Goal: Task Accomplishment & Management: Use online tool/utility

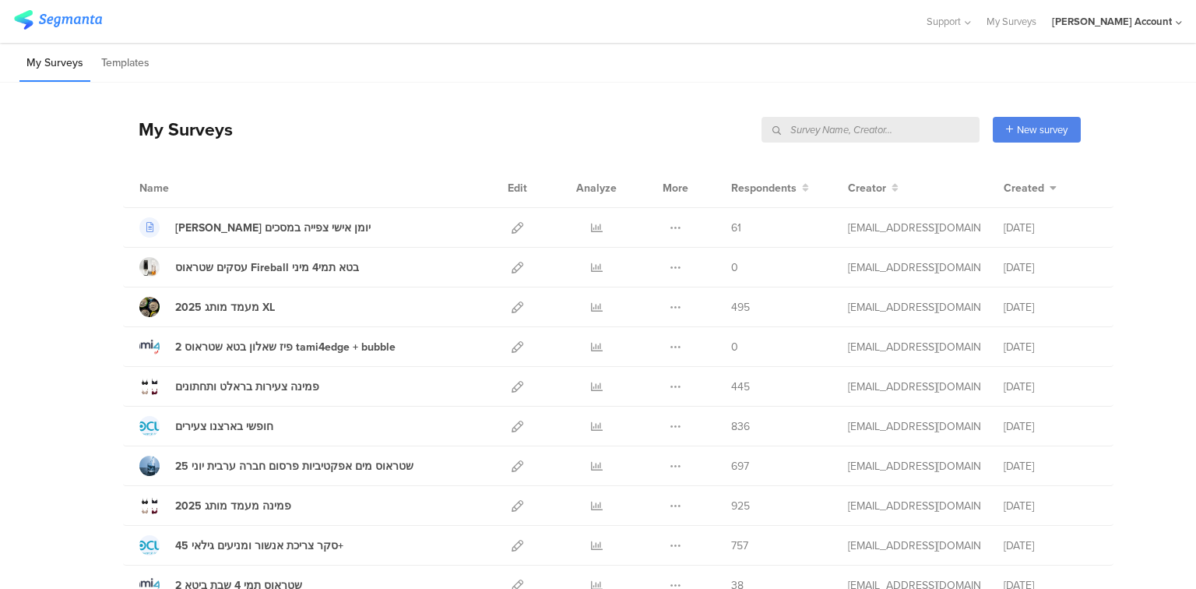
click at [900, 132] on input "text" at bounding box center [871, 130] width 218 height 26
type input "חופשי"
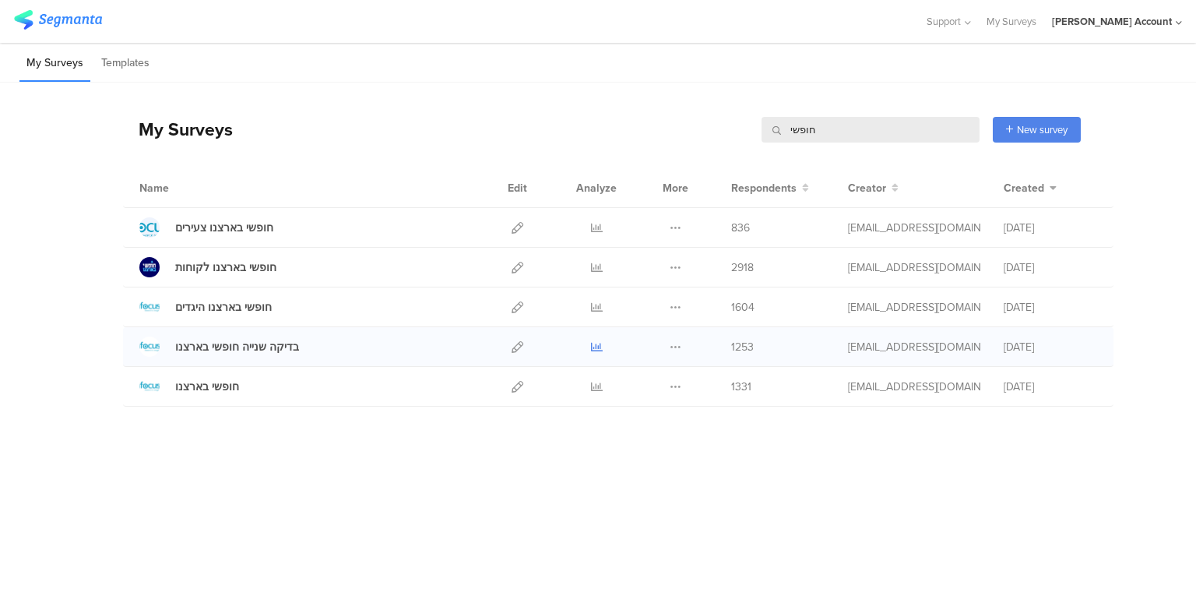
click at [598, 347] on icon at bounding box center [597, 347] width 12 height 12
click at [672, 344] on icon at bounding box center [676, 347] width 12 height 12
click at [671, 390] on button "Duplicate" at bounding box center [645, 386] width 86 height 28
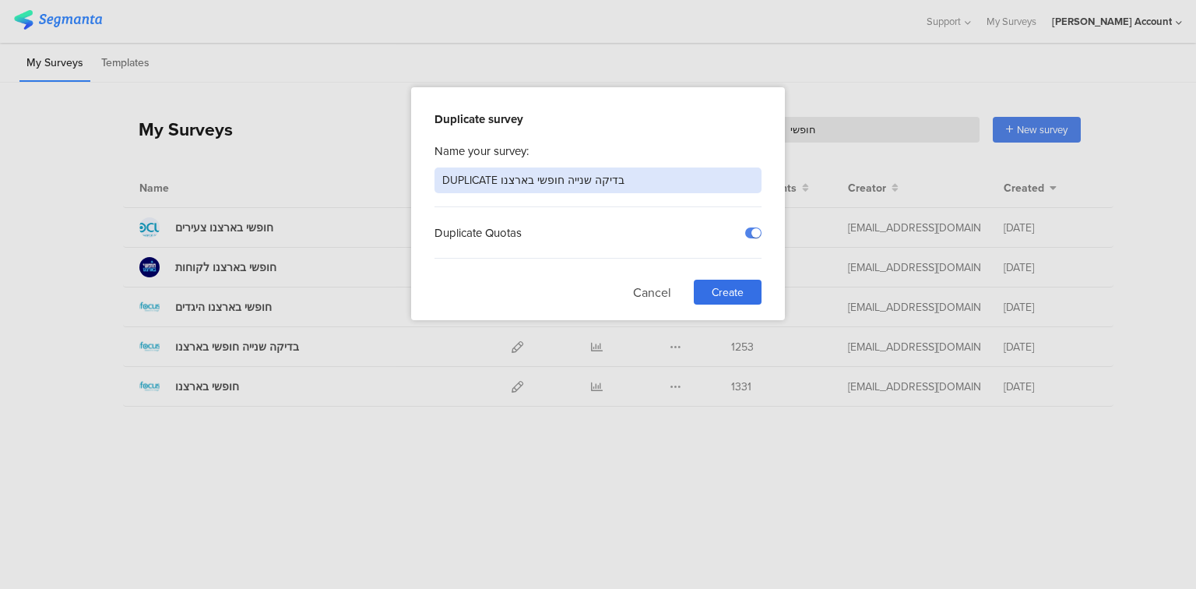
click at [570, 179] on input "DUPLICATE בדיקה שנייה חופשי בארצנו" at bounding box center [598, 180] width 327 height 26
click at [573, 184] on input "DUPLICATE בדיקה שנייה חופשי בארצנו" at bounding box center [598, 180] width 327 height 26
click at [470, 179] on input "DUPLICATE בדיקה חופשי בארצנו" at bounding box center [598, 180] width 327 height 26
type input "3 בדיקה חופשי בארצנו"
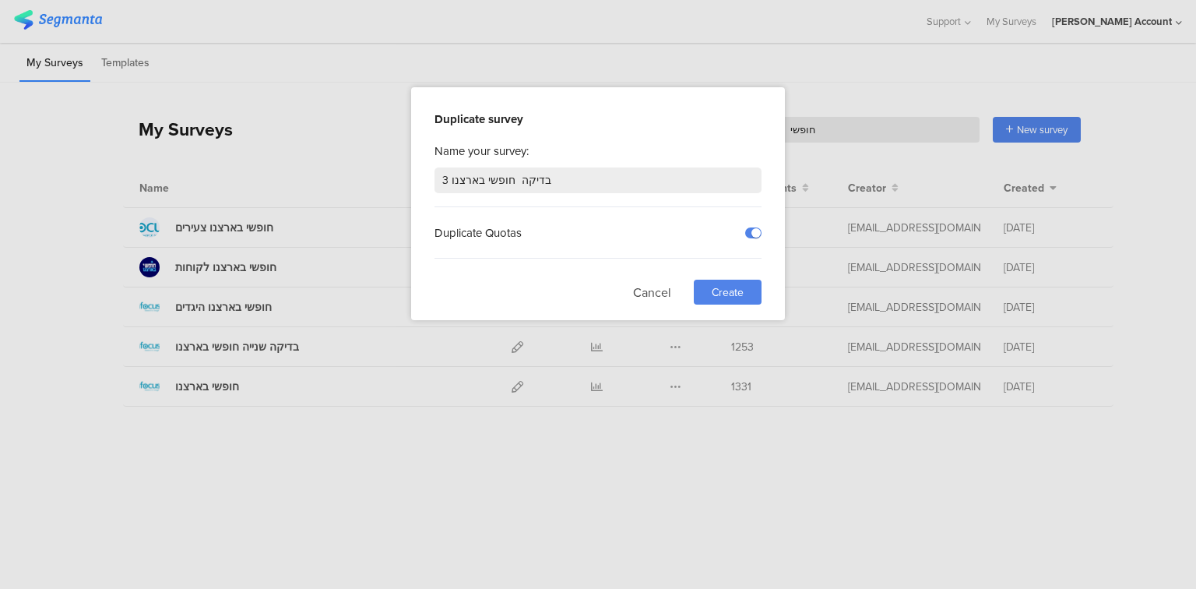
click at [712, 290] on span "Create" at bounding box center [728, 292] width 32 height 16
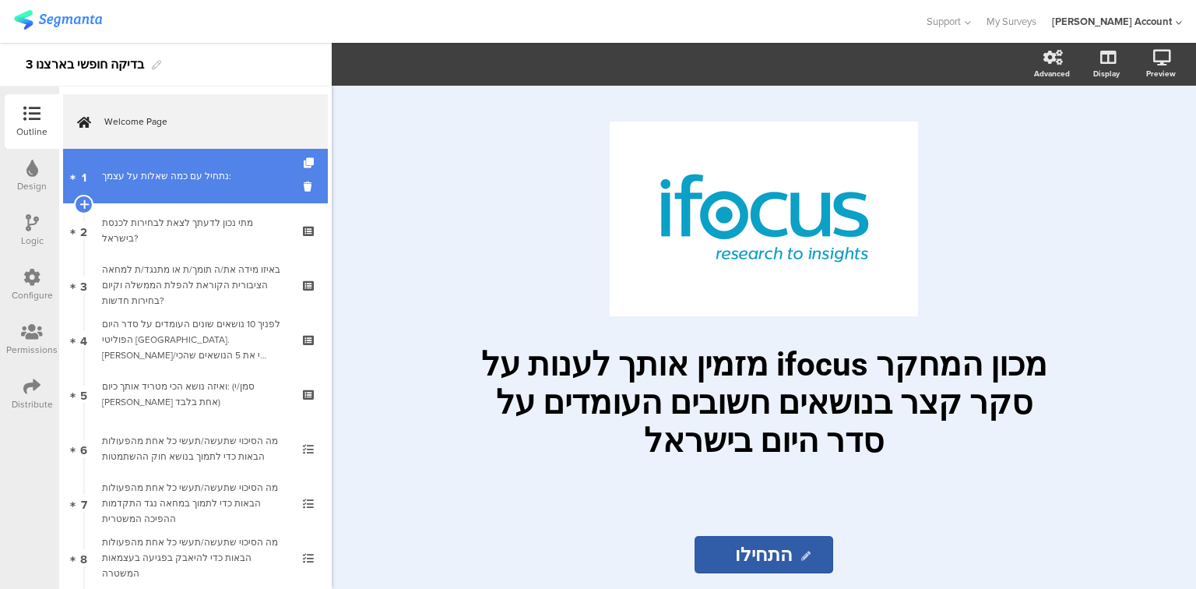
click at [168, 190] on link "1 נתחיל עם כמה ﻿שאלות על עצמך:" at bounding box center [195, 176] width 265 height 55
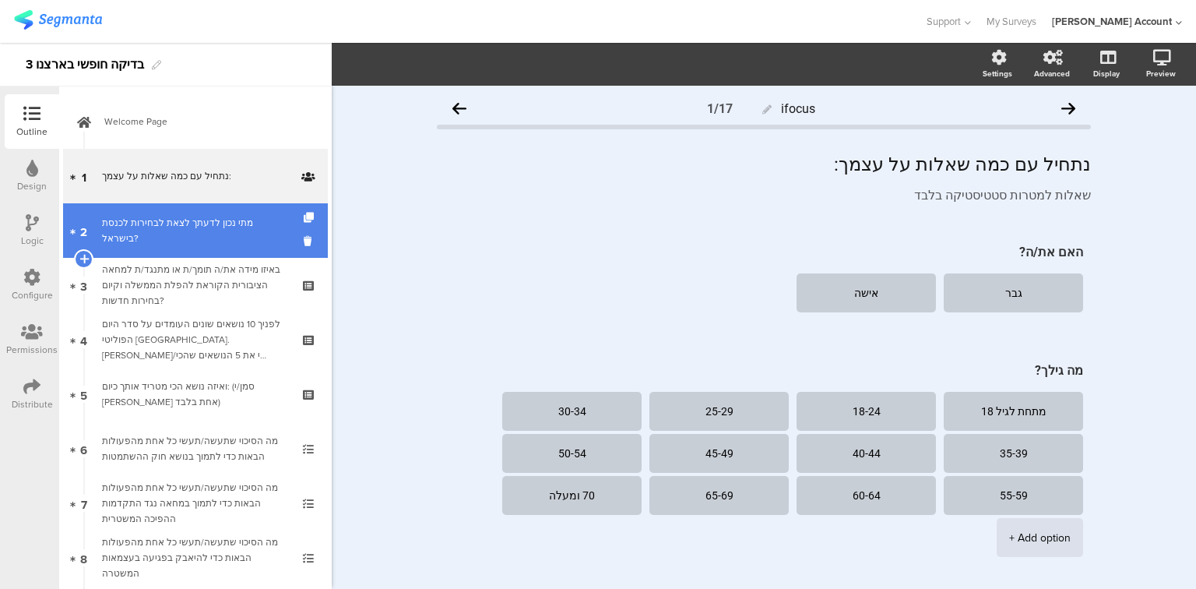
click at [163, 233] on div "מתי נכון לדעתך לצאת לבחירות לכנסת בישראל?" at bounding box center [195, 230] width 186 height 31
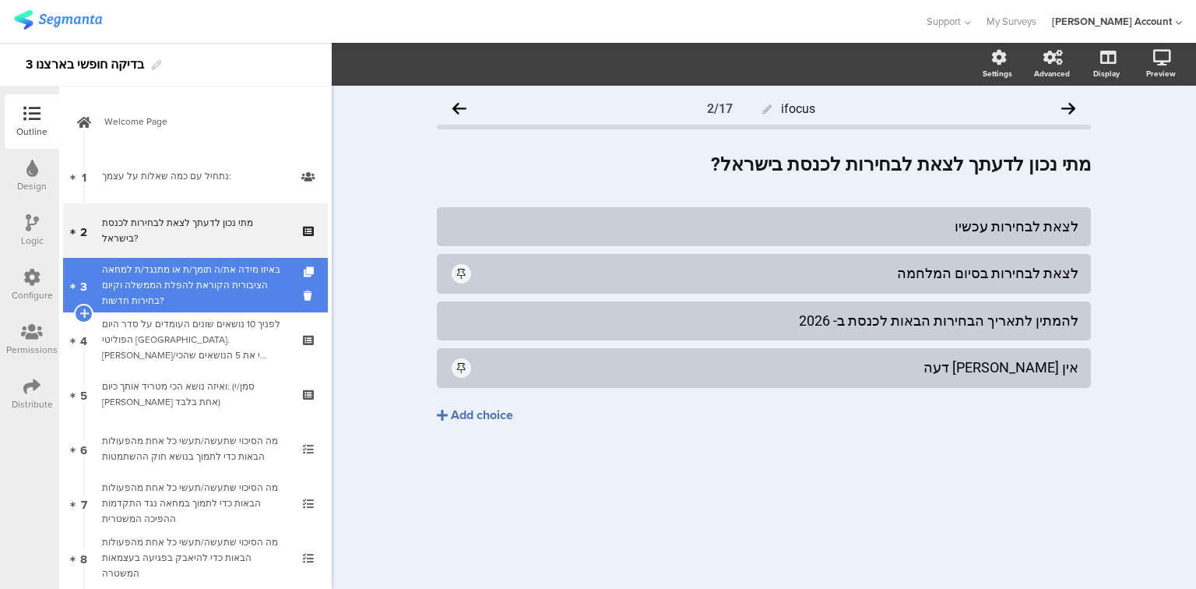
click at [160, 287] on div "באיזו מידה את/ה תומך/ת או מתנגד/ת למחאה הציבורית הקוראת להפלת הממשלה וקיום בחיר…" at bounding box center [195, 285] width 186 height 47
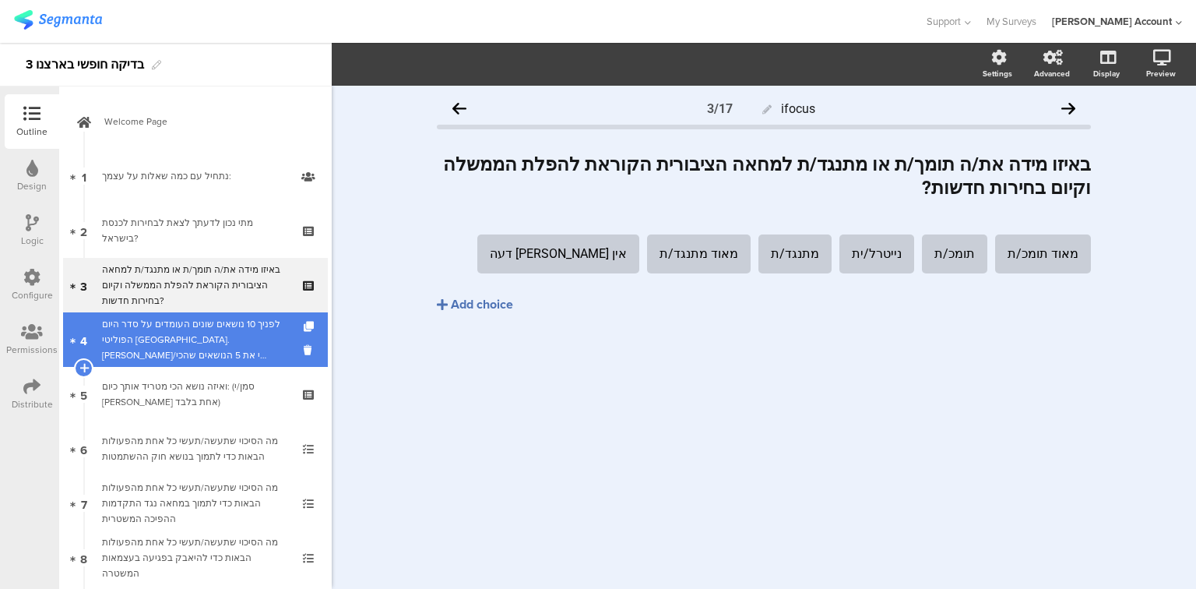
click at [185, 347] on div "לפניך 10 נושאים שונים העומדים על סדר היום הפוליטי [GEOGRAPHIC_DATA].[PERSON_NAM…" at bounding box center [195, 339] width 186 height 47
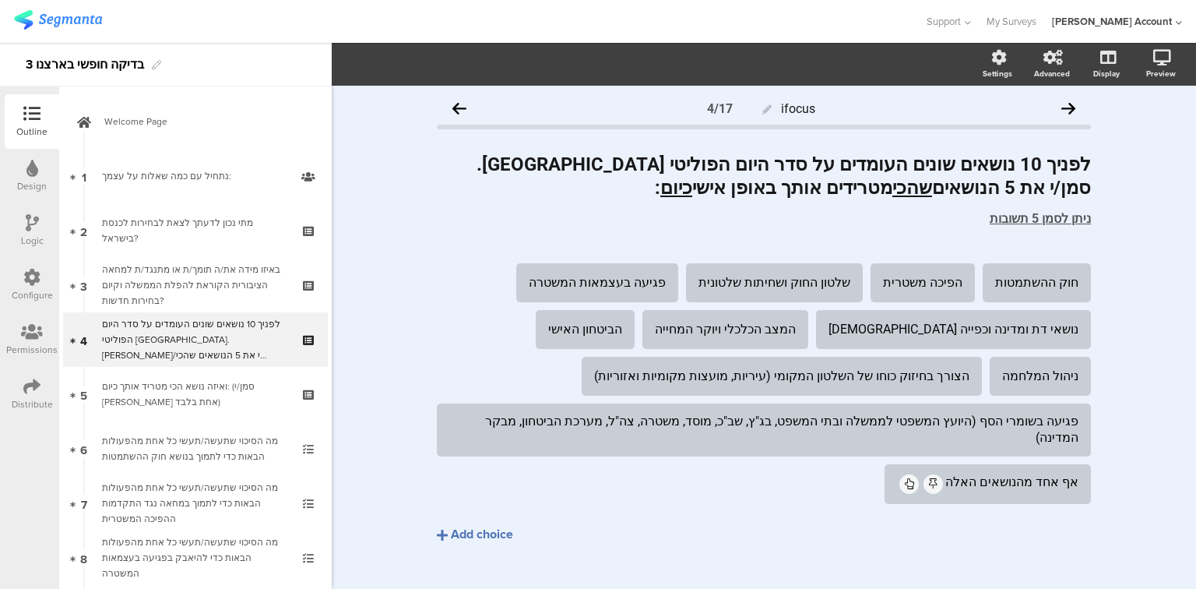
drag, startPoint x: 223, startPoint y: 185, endPoint x: 47, endPoint y: 271, distance: 195.7
click at [223, 185] on link "1 נתחיל עם כמה ﻿שאלות על עצמך:" at bounding box center [195, 176] width 265 height 55
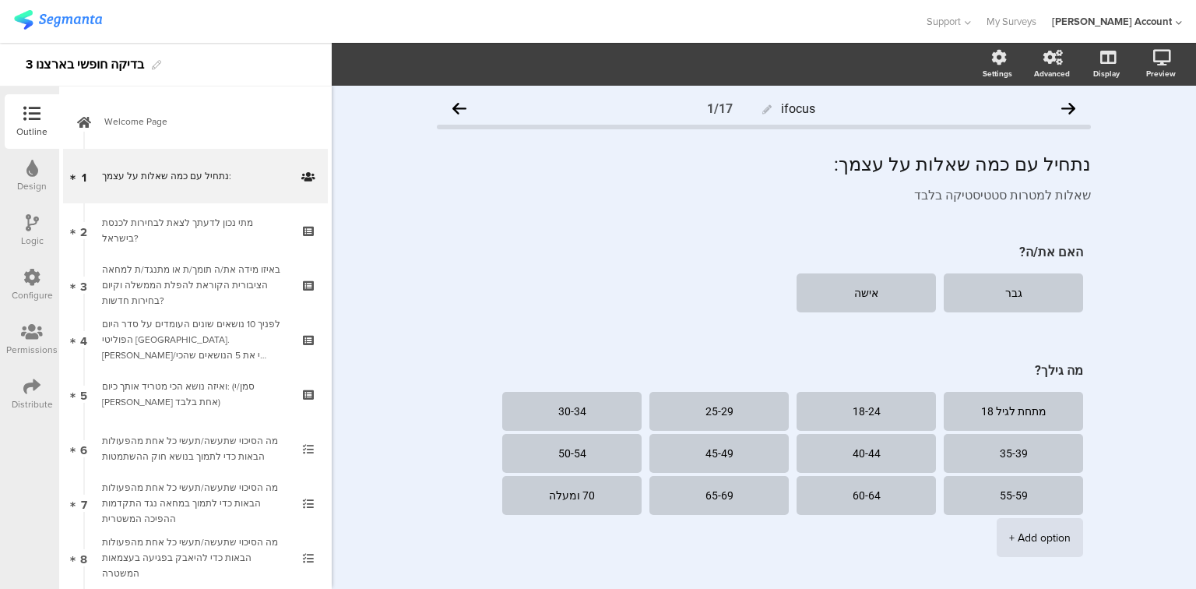
click at [26, 218] on icon at bounding box center [32, 222] width 13 height 17
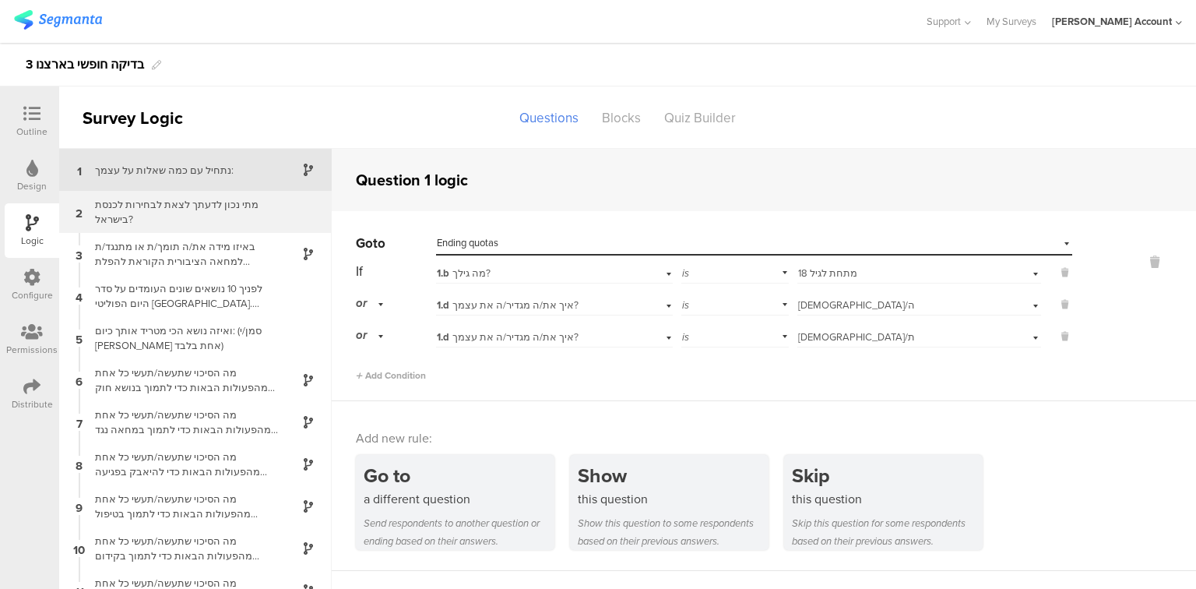
click at [196, 220] on div "מתי נכון לדעתך לצאת לבחירות לכנסת בישראל?" at bounding box center [183, 212] width 195 height 30
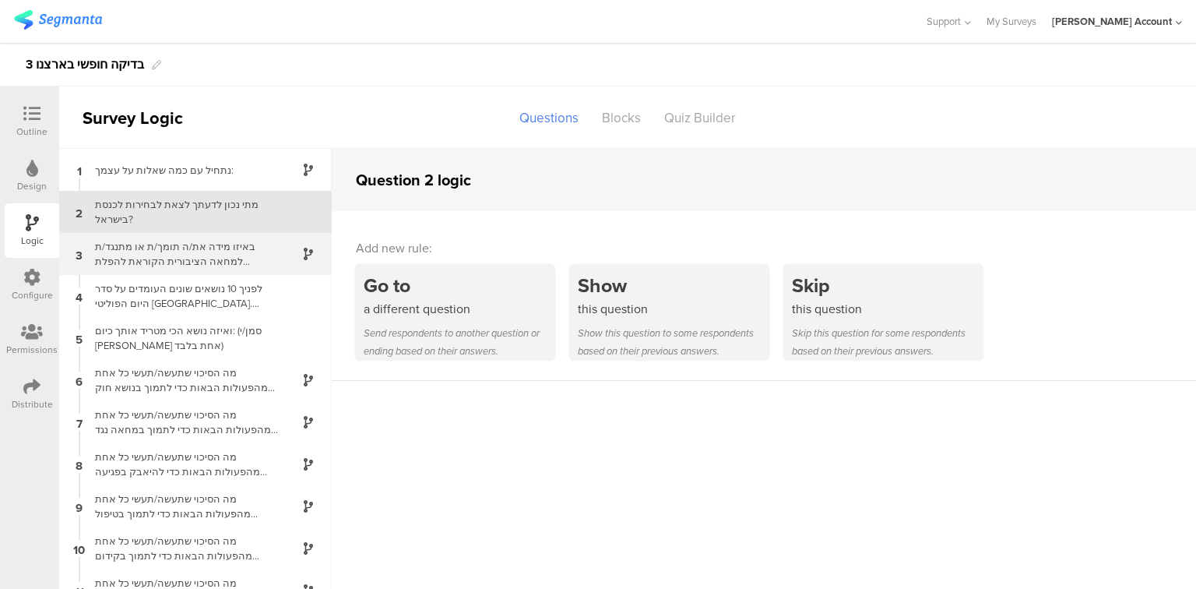
click at [192, 251] on div "באיזו מידה את/ה תומך/ת או מתנגד/ת למחאה הציבורית הקוראת להפלת הממשלה וקיום בחיר…" at bounding box center [183, 254] width 195 height 30
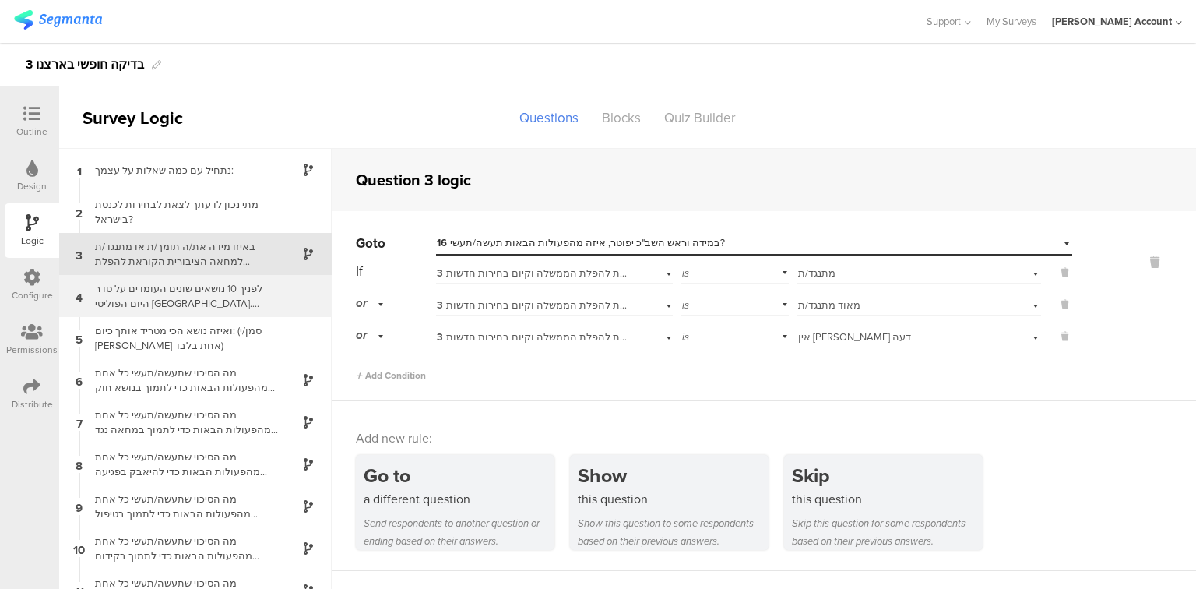
click at [190, 290] on div "לפניך 10 נושאים שונים העומדים על סדר היום הפוליטי [GEOGRAPHIC_DATA].[PERSON_NAM…" at bounding box center [183, 296] width 195 height 30
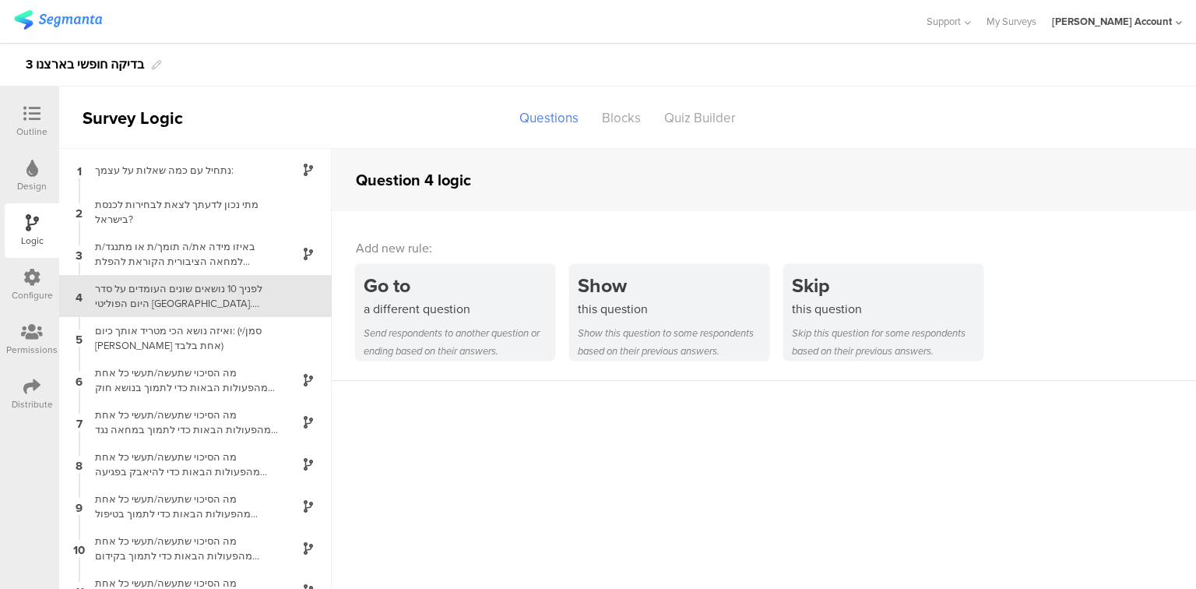
click at [13, 121] on div "Outline" at bounding box center [32, 121] width 55 height 55
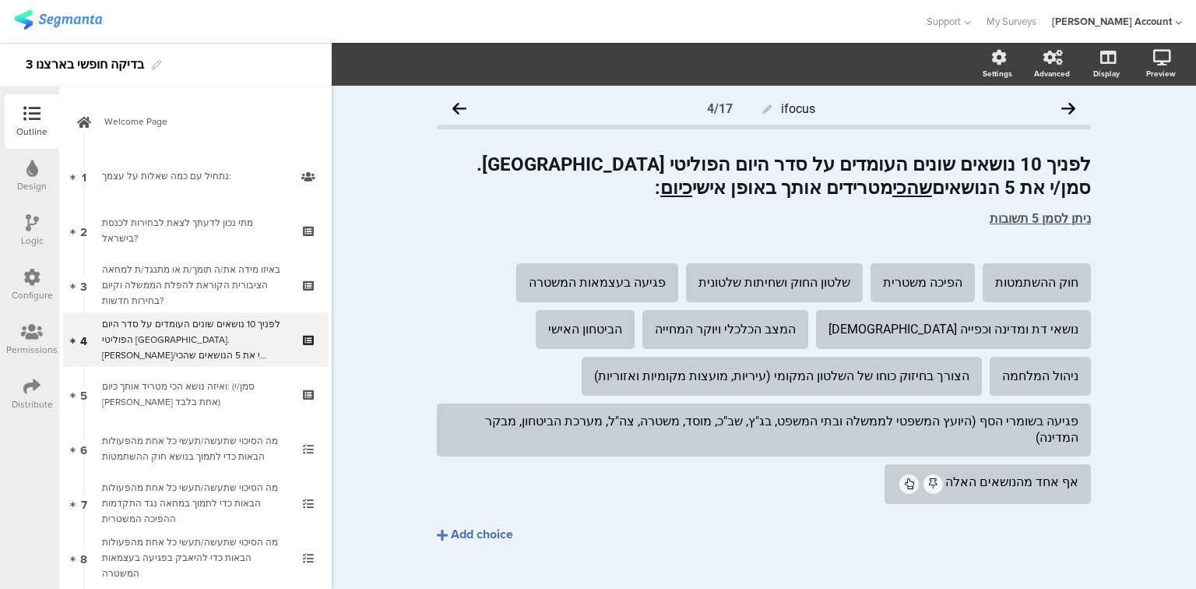
scroll to position [2, 0]
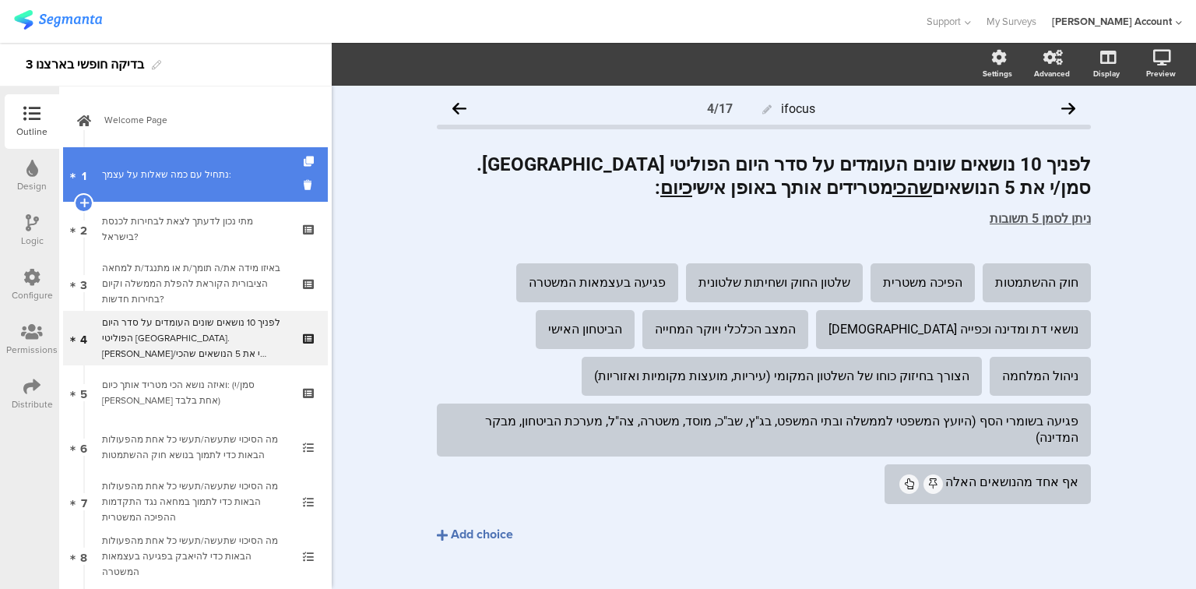
click at [118, 167] on div "נתחיל עם כמה ﻿שאלות על עצמך:" at bounding box center [195, 175] width 186 height 16
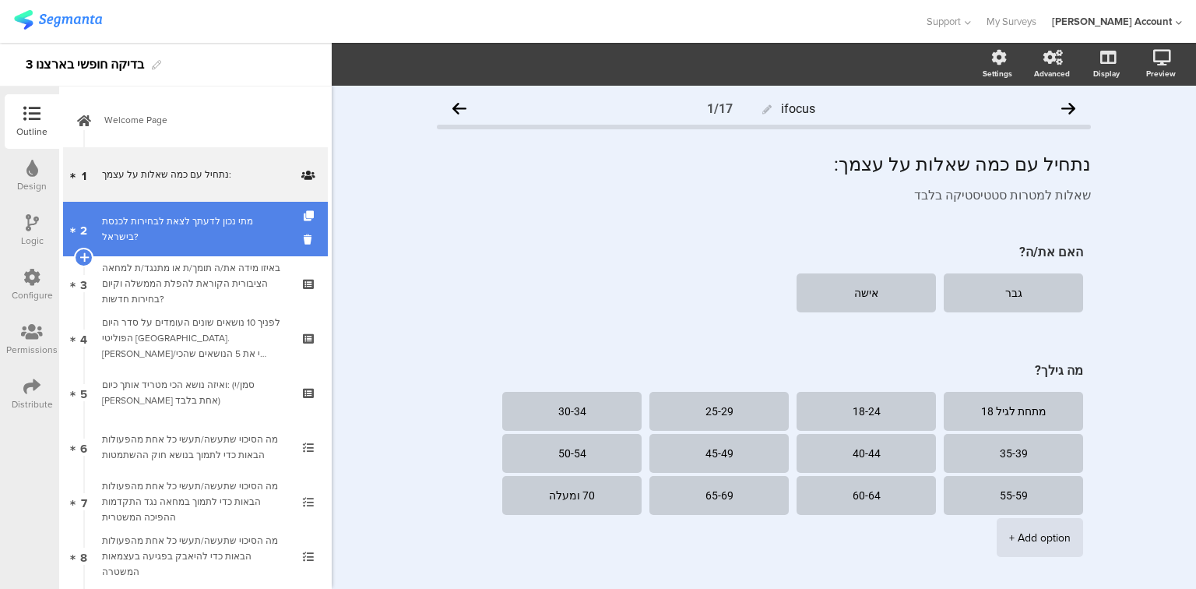
click at [134, 217] on link "2 [PERSON_NAME] נכון לדעתך לצאת לבחירות לכנסת בישראל?" at bounding box center [195, 229] width 265 height 55
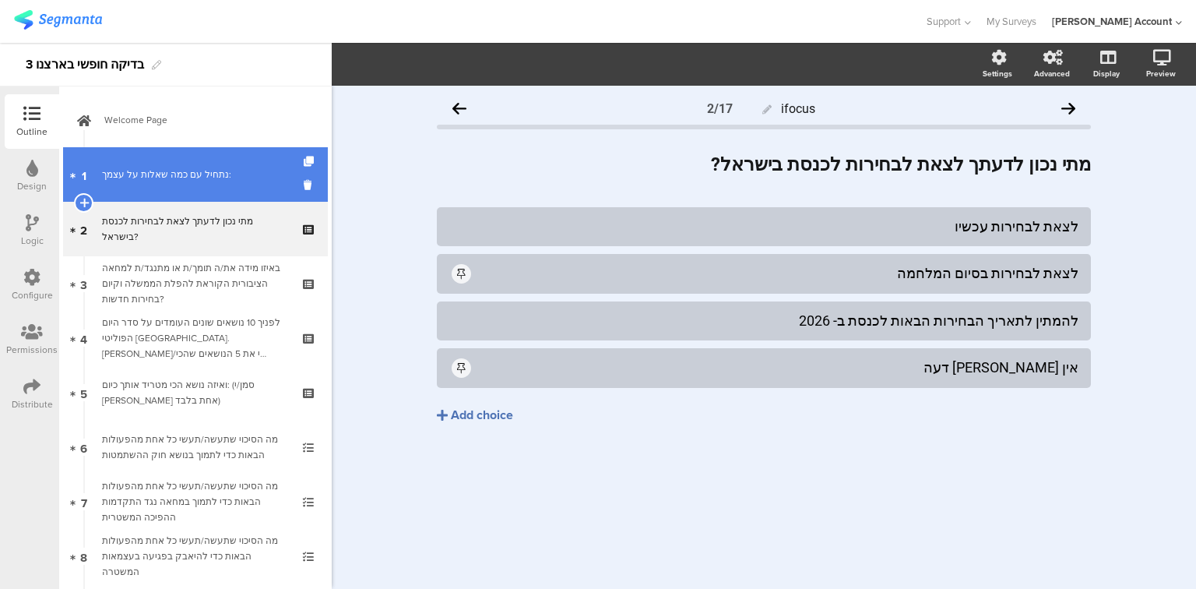
click at [140, 178] on div "נתחיל עם כמה ﻿שאלות על עצמך:" at bounding box center [195, 175] width 186 height 16
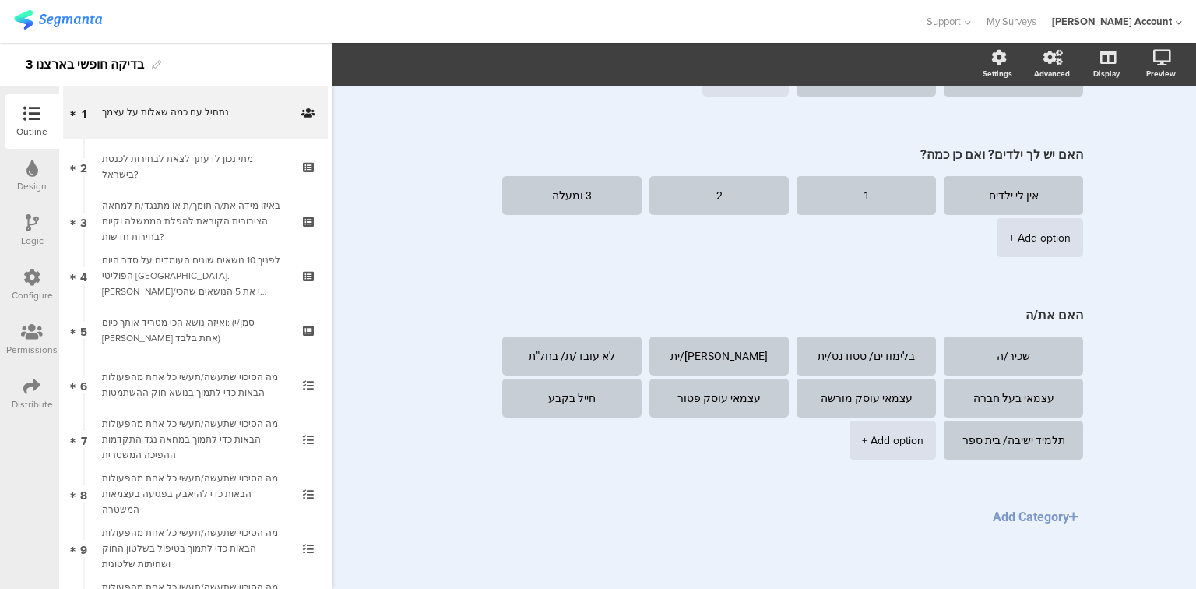
scroll to position [1268, 0]
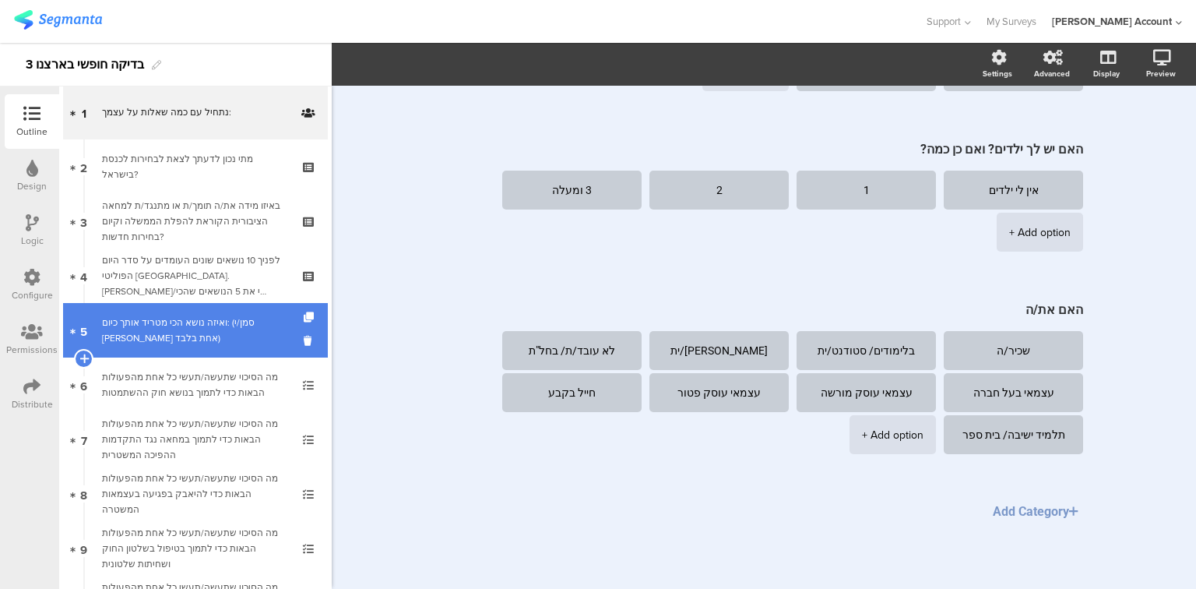
click at [209, 341] on div "ואיזה נושא הכי מטריד אותך כיום: (סמן/י [PERSON_NAME] אחת בלבד)" at bounding box center [195, 330] width 186 height 31
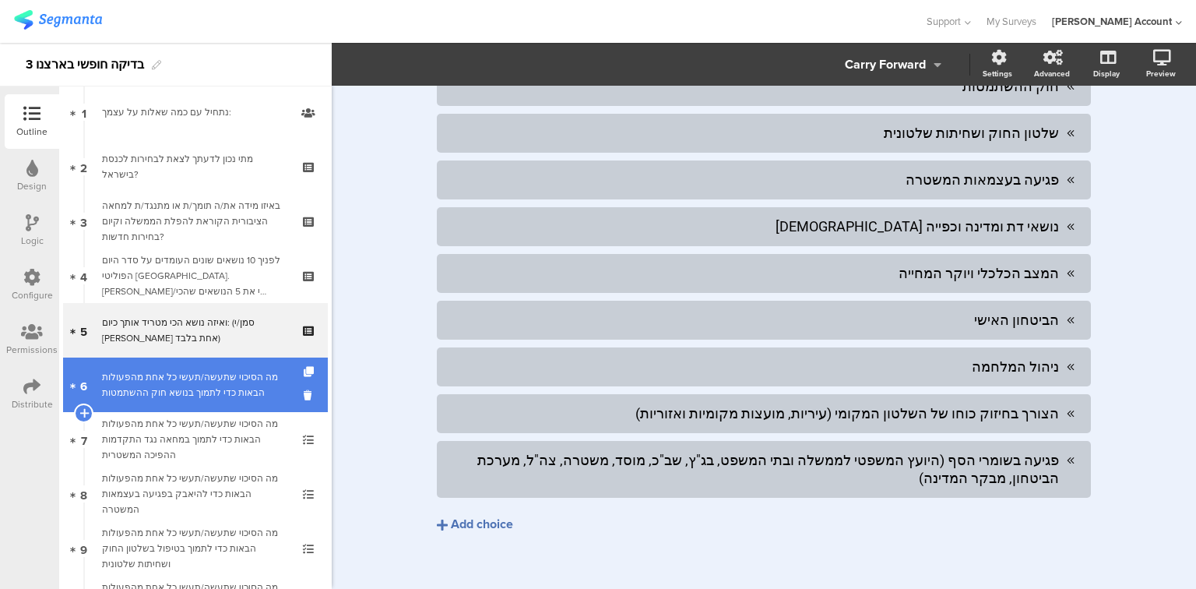
click at [197, 399] on div "מה הסיכוי שתעשה/תעשי כל אחת מהפעולות הבאות כדי לתמוך בנושא חוק ההשתמטות" at bounding box center [195, 384] width 186 height 31
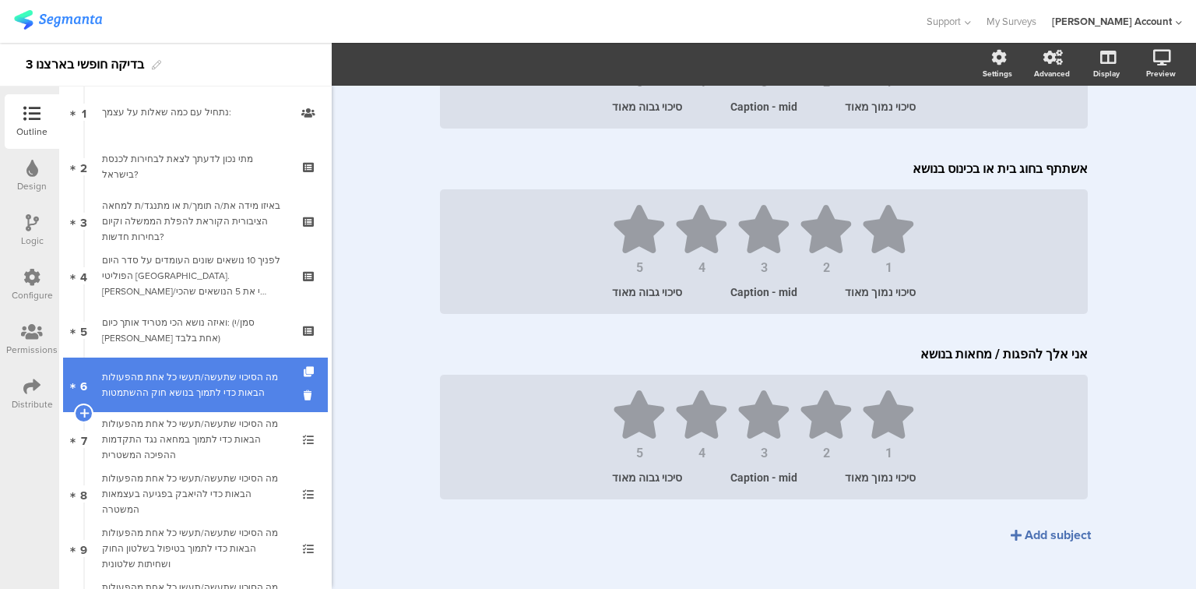
click at [198, 358] on link "6 מה הסיכוי שתעשה/תעשי כל אחת מהפעולות הבאות כדי לתמוך בנושא חוק ההשתמטות" at bounding box center [195, 384] width 265 height 55
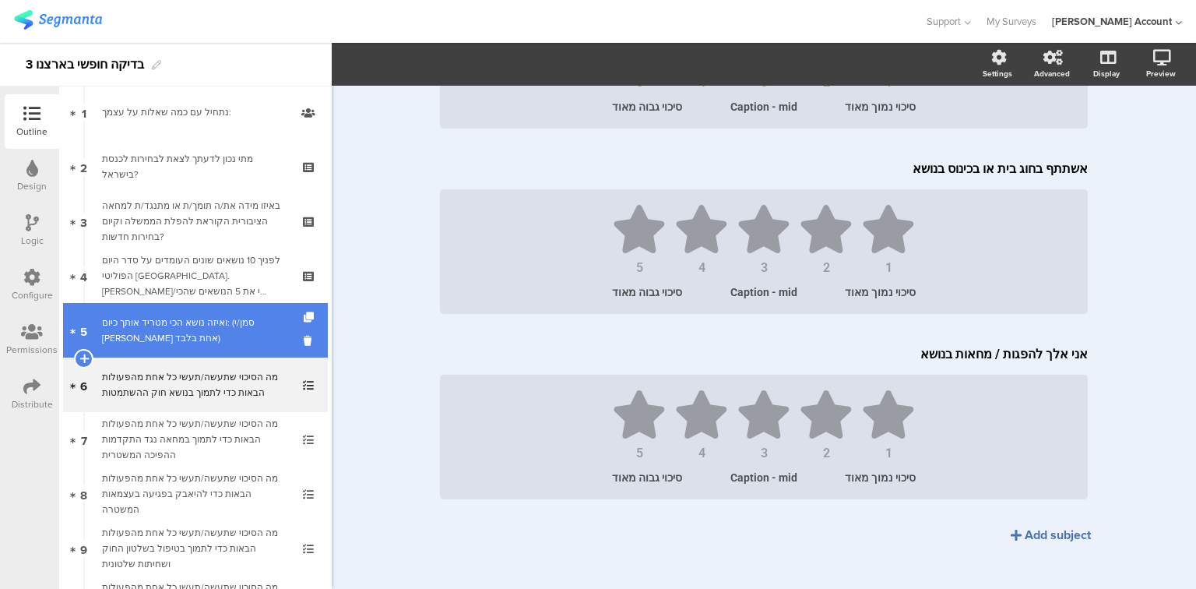
click at [202, 335] on div "ואיזה נושא הכי מטריד אותך כיום: (סמן/י [PERSON_NAME] אחת בלבד)" at bounding box center [195, 330] width 186 height 31
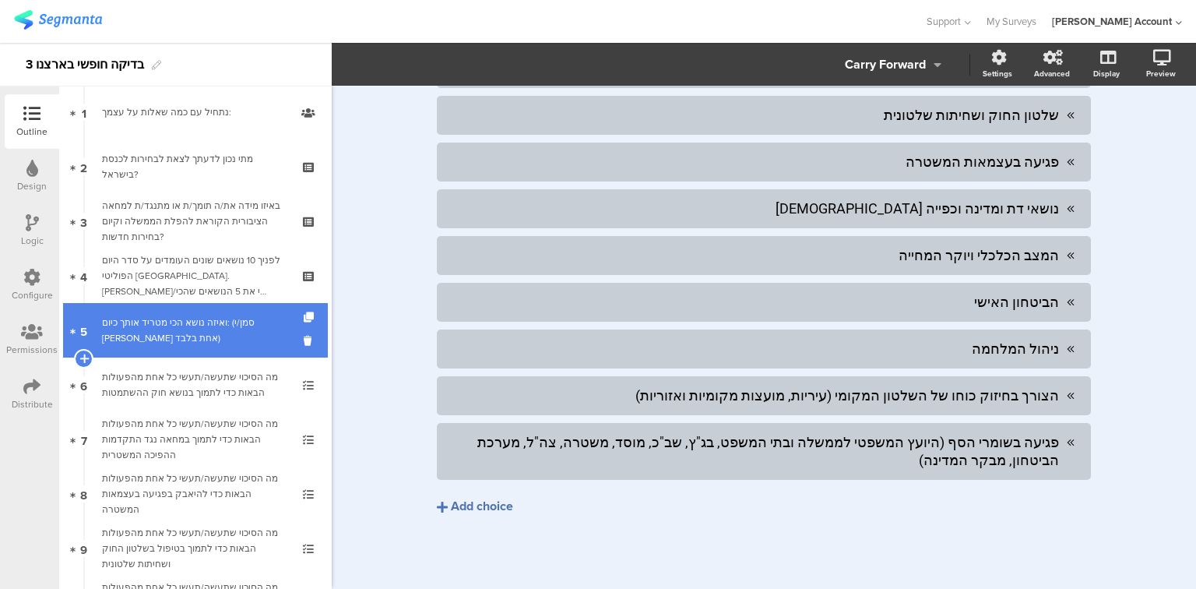
scroll to position [187, 0]
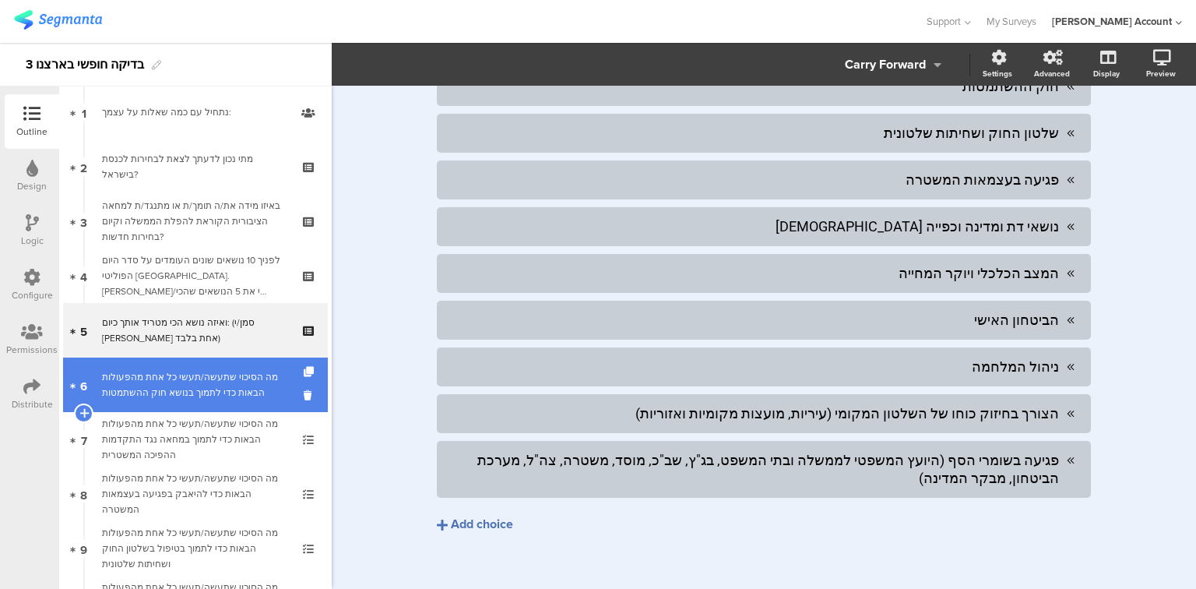
click at [208, 387] on div "מה הסיכוי שתעשה/תעשי כל אחת מהפעולות הבאות כדי לתמוך בנושא חוק ההשתמטות" at bounding box center [195, 384] width 186 height 31
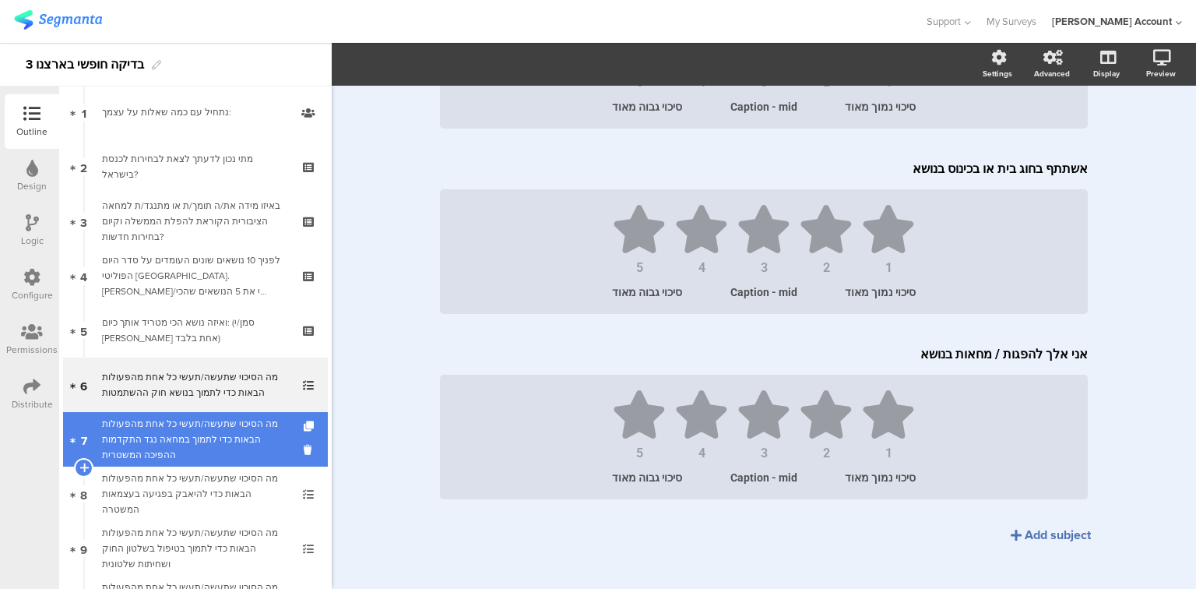
click at [174, 428] on div "מה הסיכוי שתעשה/תעשי כל אחת מהפעולות הבאות כדי לתמוך במחאה נגד התקדמות ההפיכה ה…" at bounding box center [195, 439] width 186 height 47
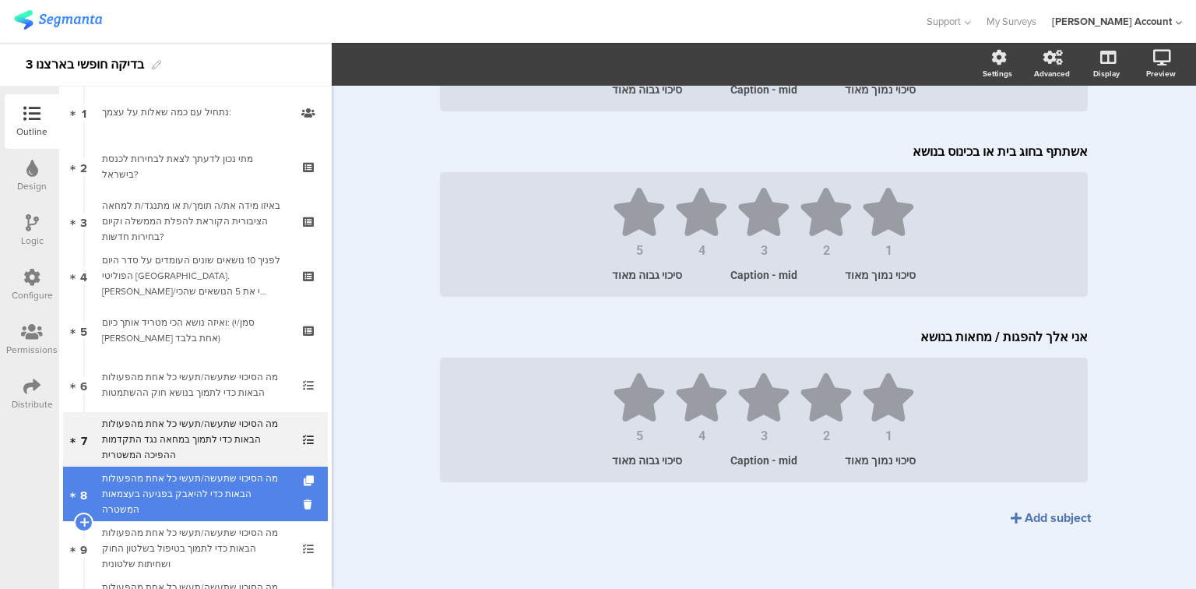
click at [190, 491] on div "מה הסיכוי שתעשה/תעשי כל אחת מהפעולות הבאות כדי להיאבק בפגיעה בעצמאות המשטרה" at bounding box center [195, 493] width 186 height 47
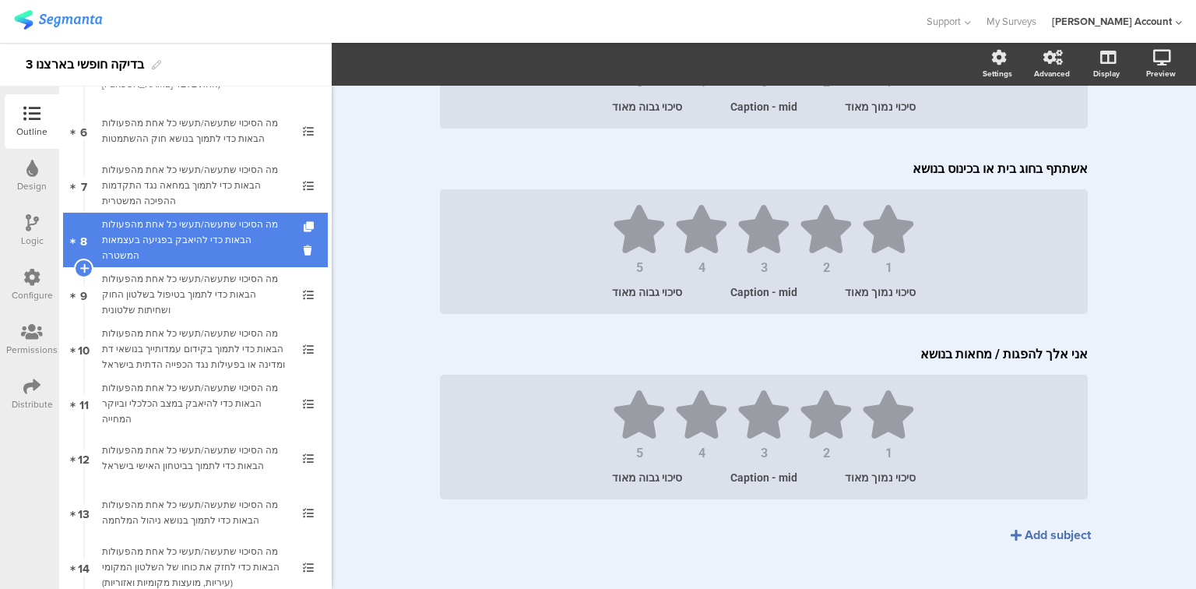
scroll to position [375, 0]
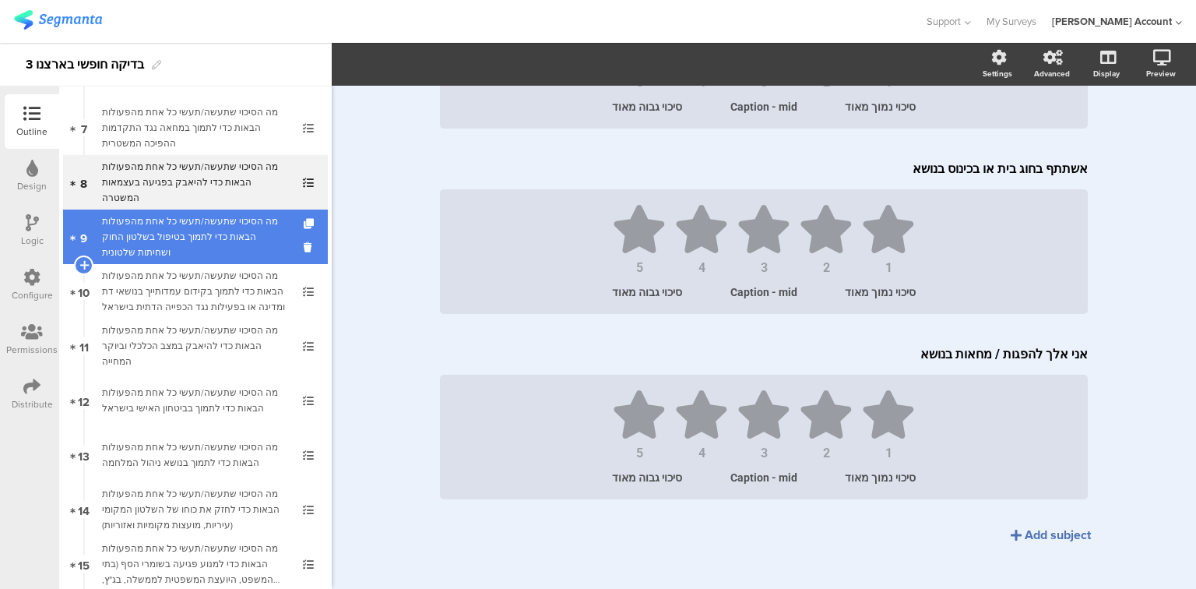
click at [175, 236] on div "מה הסיכוי שתעשה/תעשי כל אחת מהפעולות הבאות כדי לתמוך בטיפול בשלטון החוק ושחיתות…" at bounding box center [195, 236] width 186 height 47
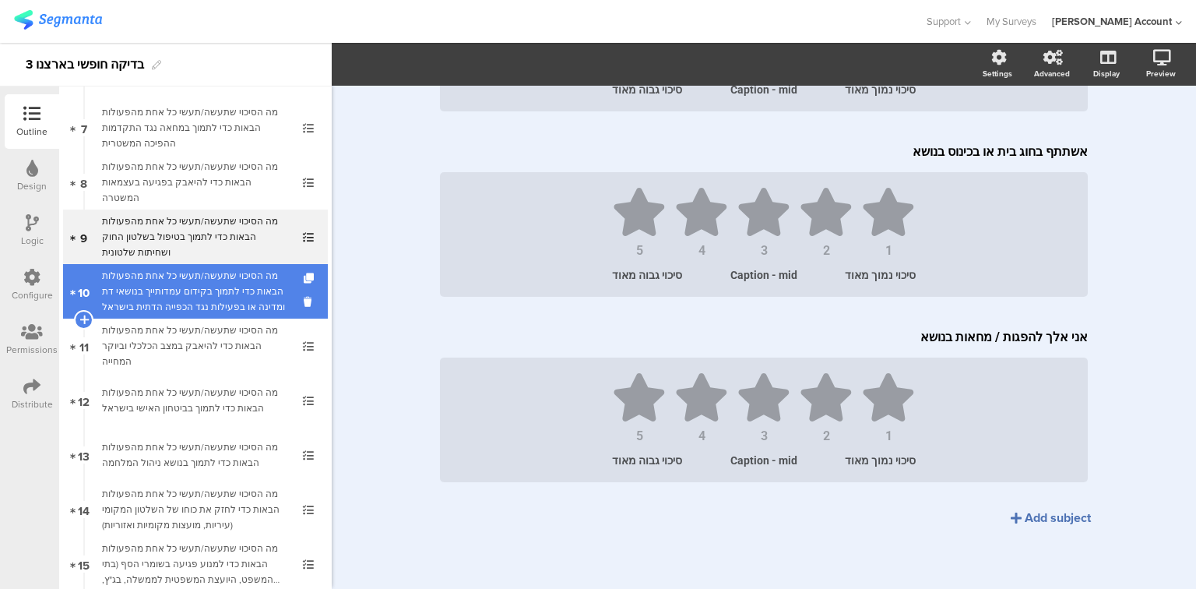
click at [181, 288] on div "מה הסיכוי שתעשה/תעשי כל אחת מהפעולות הבאות כדי לתמוך בקידום עמדותייך בנושאי דת …" at bounding box center [195, 291] width 186 height 47
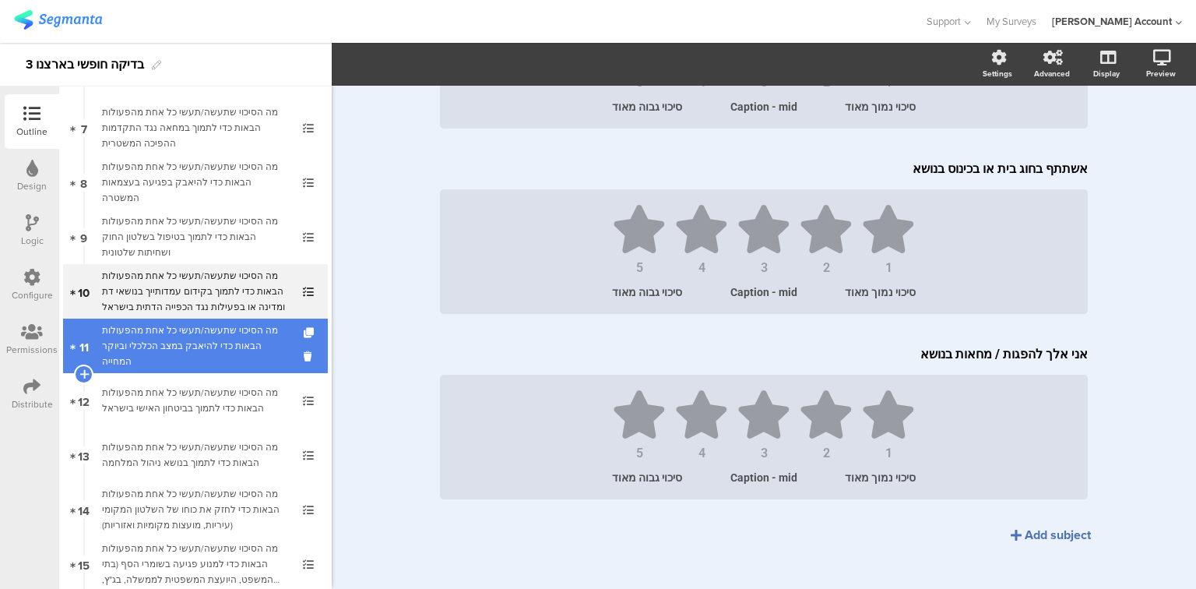
click at [191, 340] on div "מה הסיכוי שתעשה/תעשי כל אחת מהפעולות הבאות כדי להיאבק במצב הכלכלי וביוקר המחייה" at bounding box center [195, 345] width 186 height 47
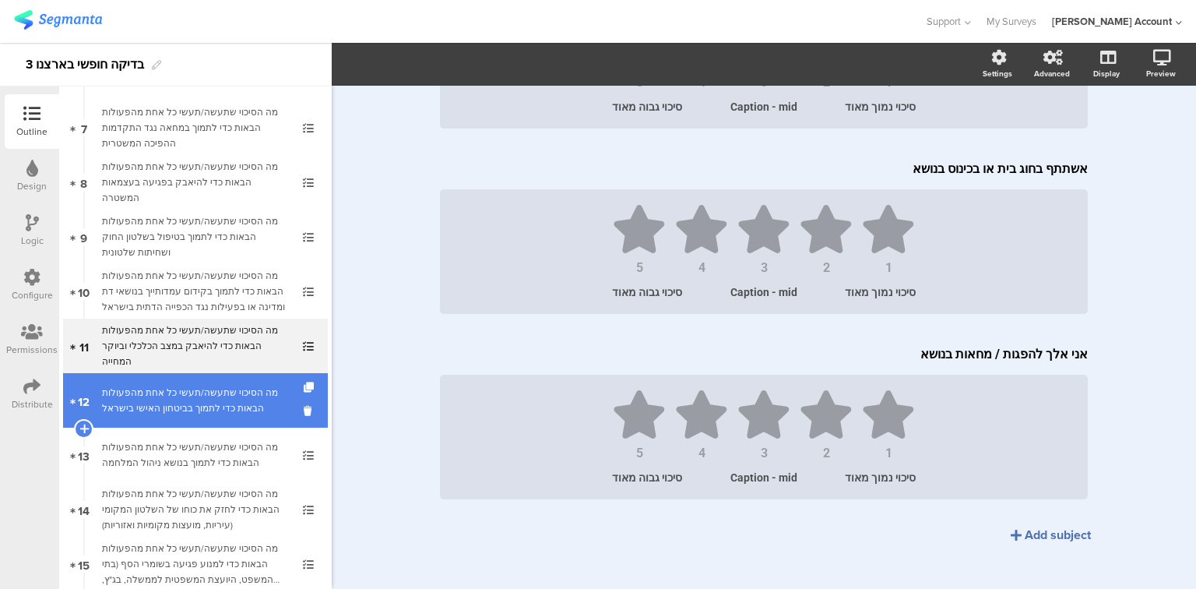
scroll to position [660, 0]
click at [190, 406] on div "מה הסיכוי שתעשה/תעשי כל אחת מהפעולות הבאות כדי לתמוך בביטחון האישי בישראל" at bounding box center [195, 400] width 186 height 31
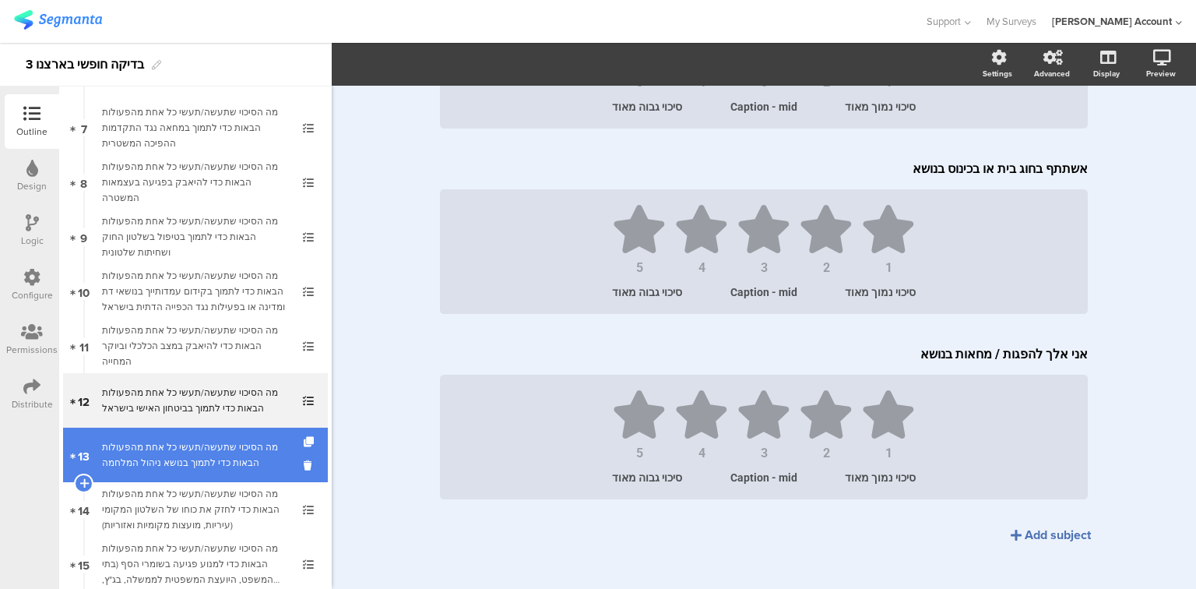
click at [187, 449] on div "מה הסיכוי שתעשה/תעשי כל אחת מהפעולות הבאות כדי לתמוך בנושא ניהול המלחמה" at bounding box center [195, 454] width 186 height 31
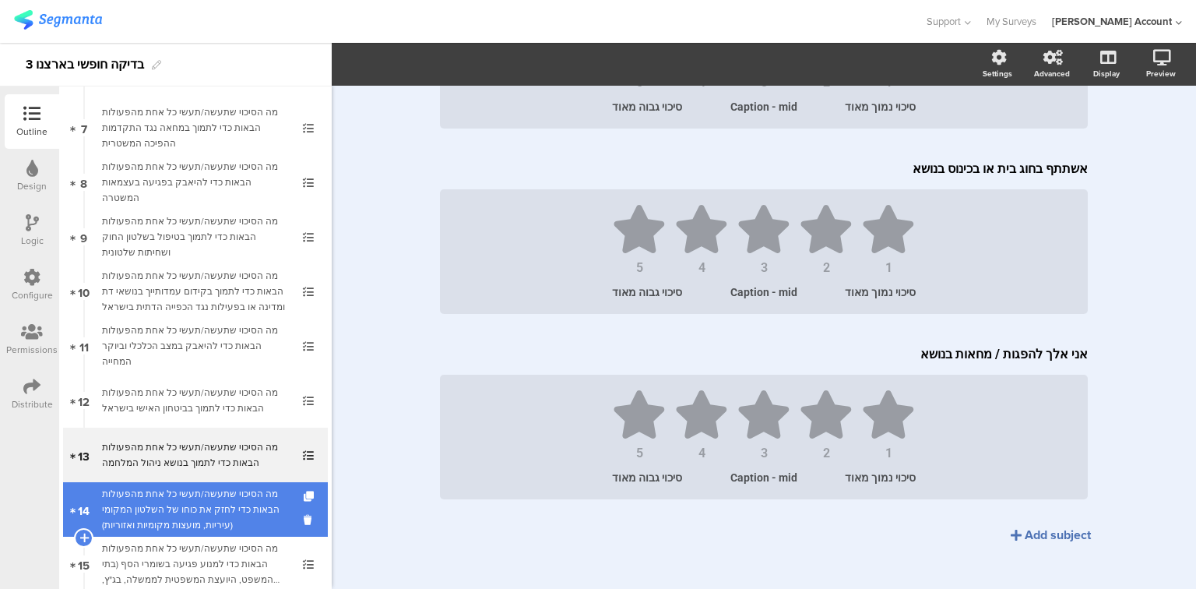
click at [193, 500] on div "מה הסיכוי שתעשה/תעשי כל אחת מהפעולות הבאות כדי לחזק את כוחו של השלטון המקומי (ע…" at bounding box center [195, 509] width 186 height 47
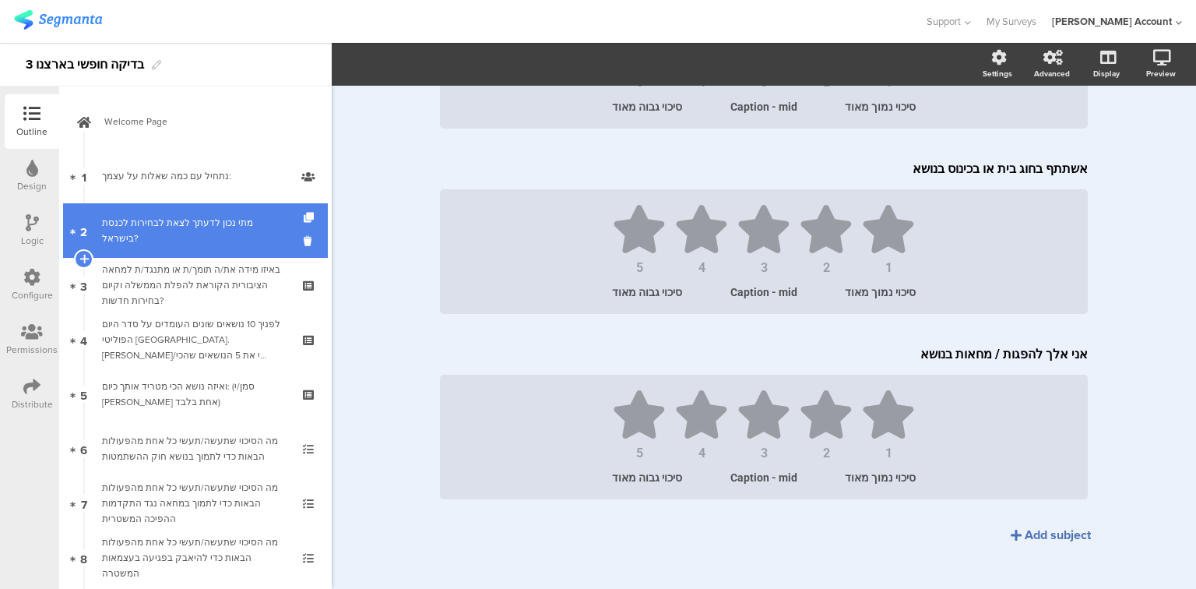
click at [176, 241] on link "2 [PERSON_NAME] נכון לדעתך לצאת לבחירות לכנסת בישראל?" at bounding box center [195, 230] width 265 height 55
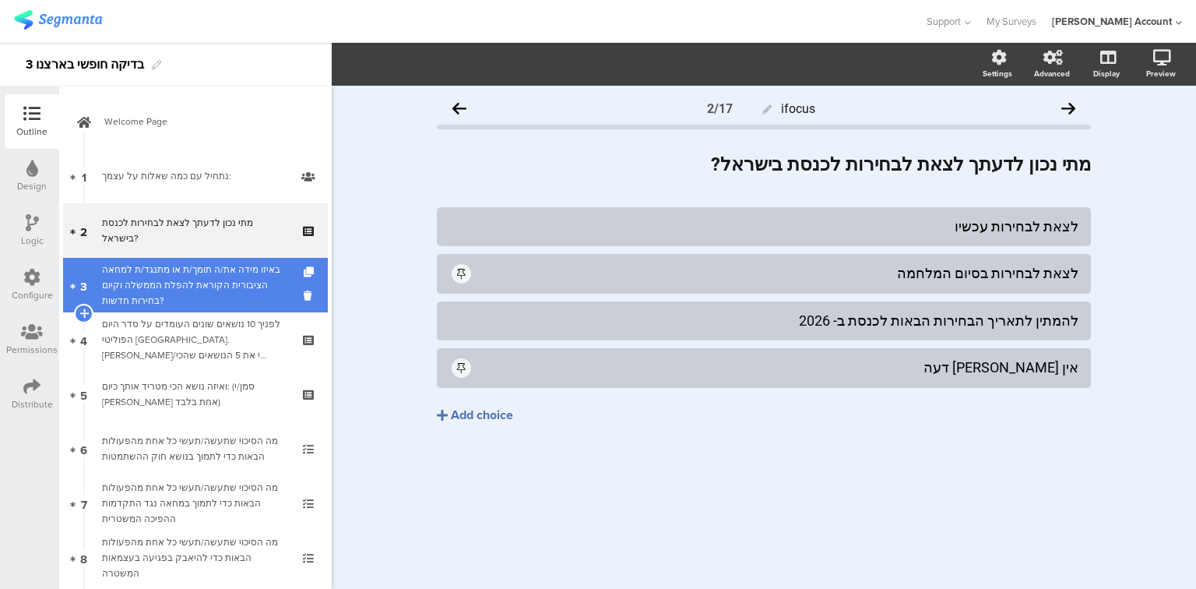
click at [176, 292] on div "באיזו מידה את/ה תומך/ת או מתנגד/ת למחאה הציבורית הקוראת להפלת הממשלה וקיום בחיר…" at bounding box center [195, 285] width 186 height 47
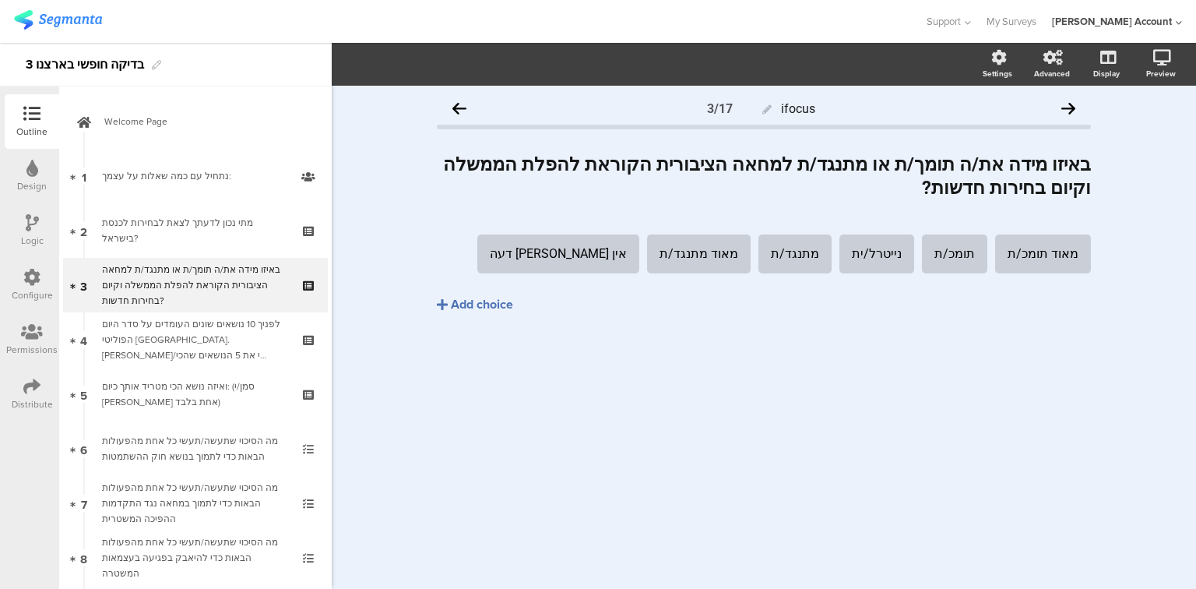
click at [37, 390] on icon at bounding box center [31, 386] width 17 height 17
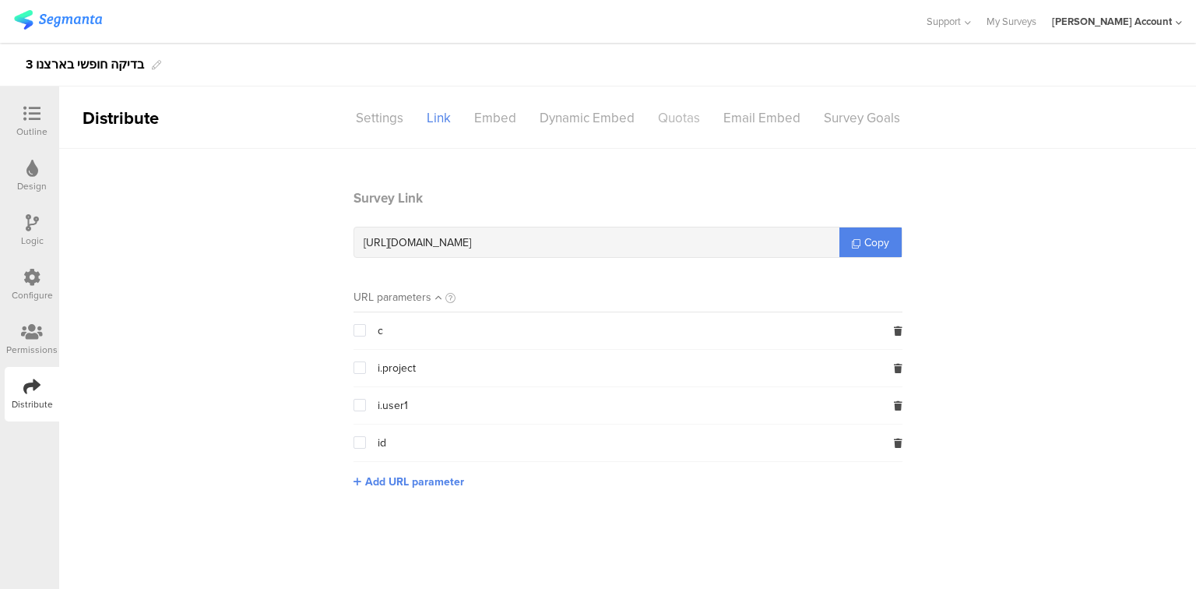
click at [672, 115] on div "Quotas" at bounding box center [678, 117] width 65 height 27
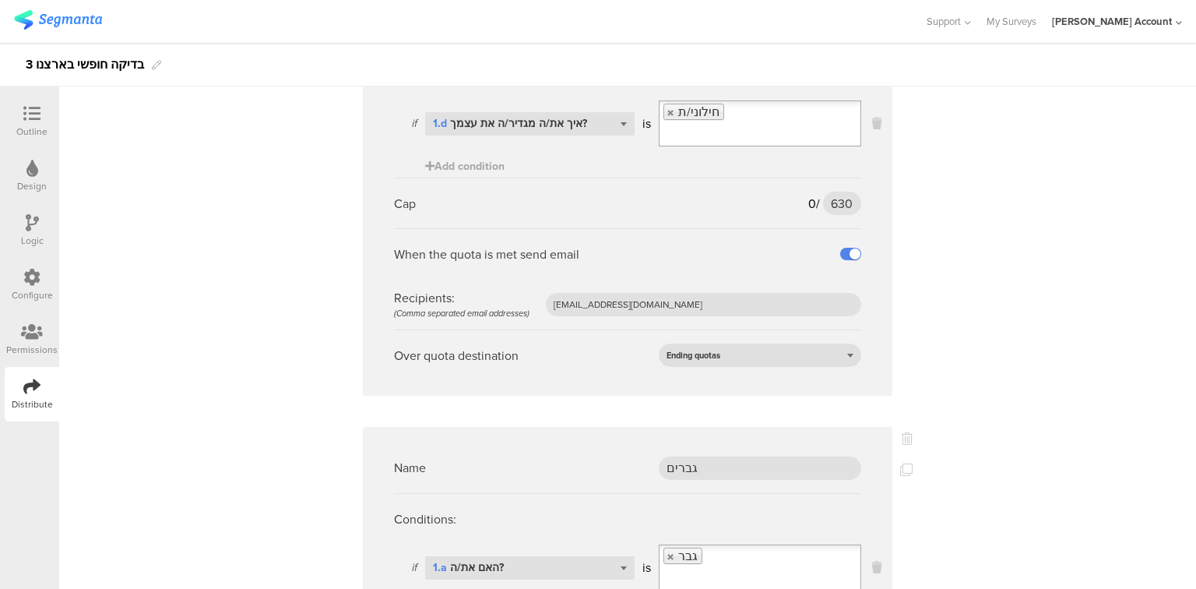
scroll to position [5296, 0]
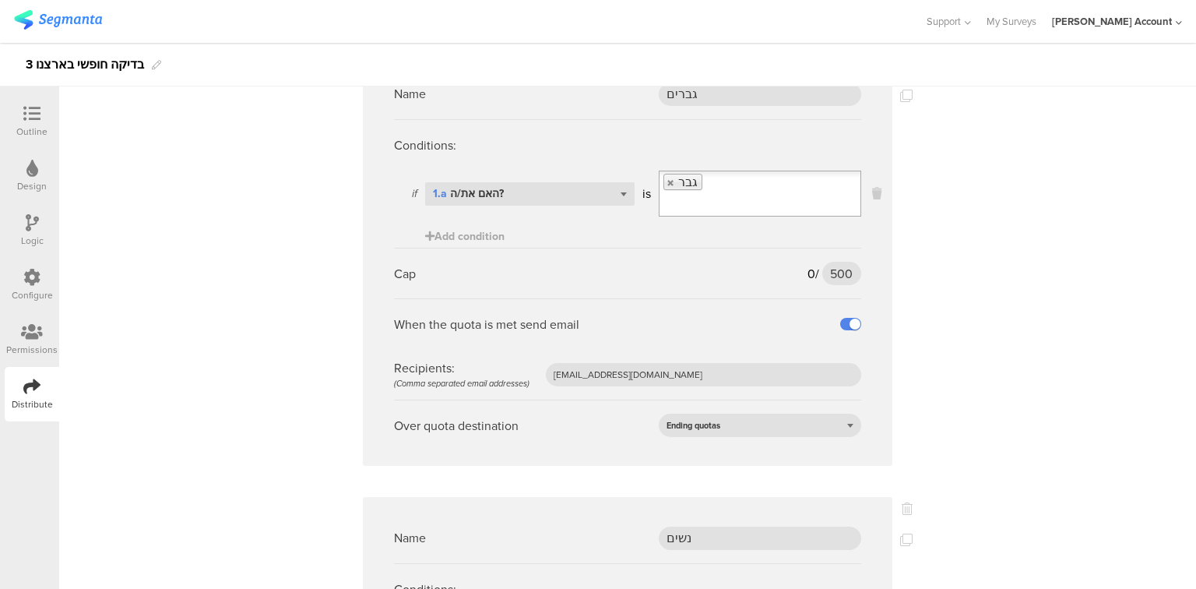
click at [30, 112] on icon at bounding box center [31, 113] width 17 height 17
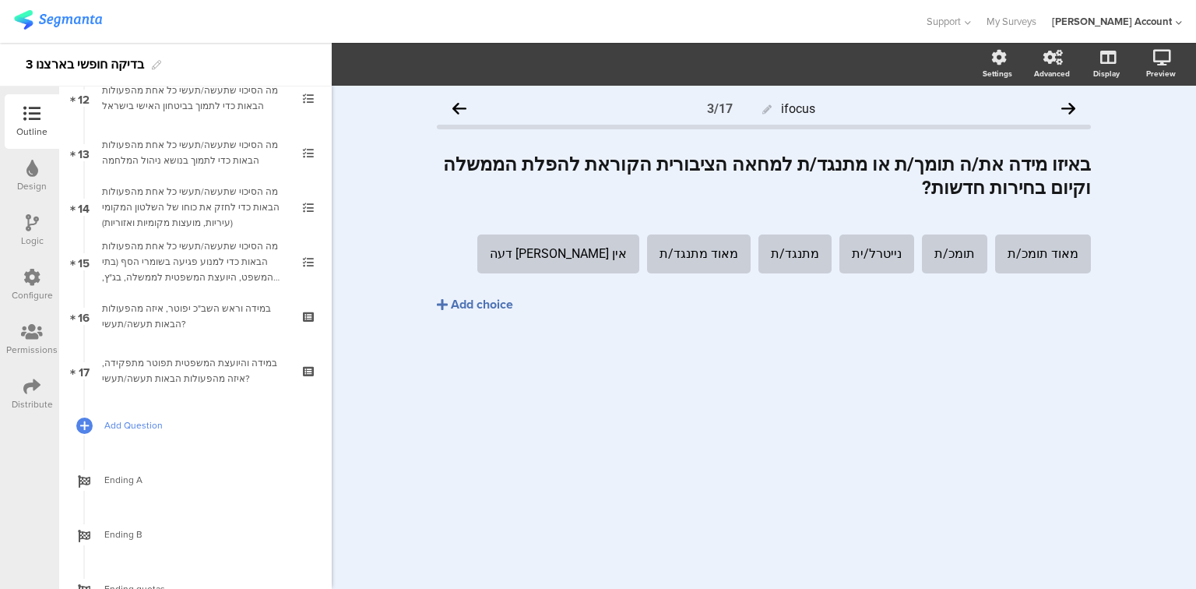
scroll to position [740, 0]
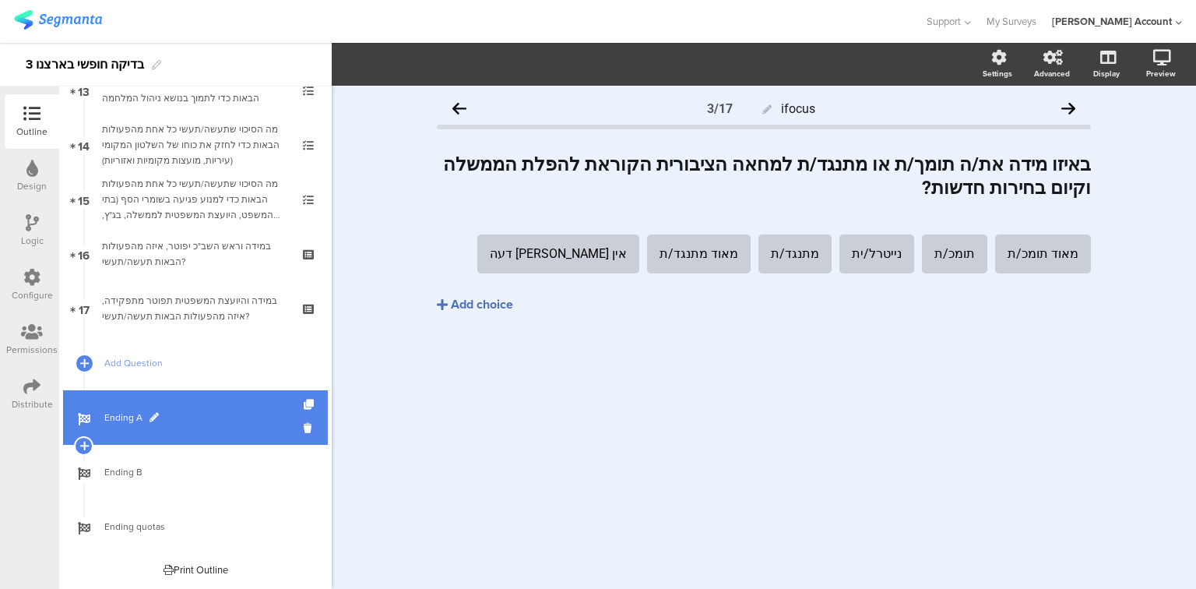
click at [114, 420] on span "Ending A" at bounding box center [203, 418] width 199 height 16
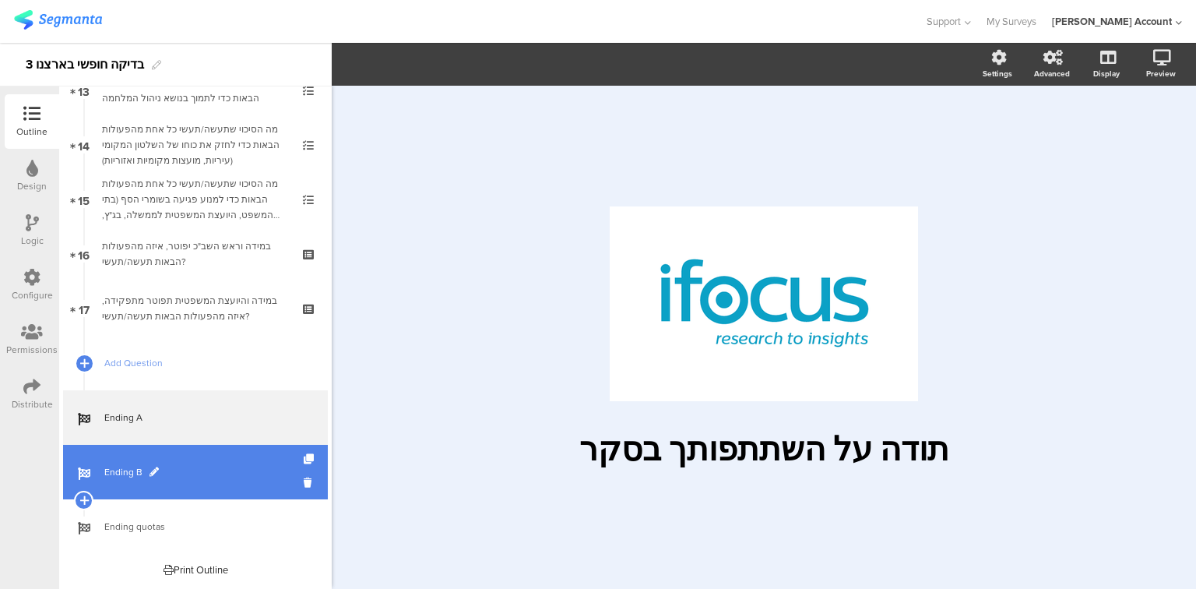
click at [121, 460] on link "Ending B" at bounding box center [195, 472] width 265 height 55
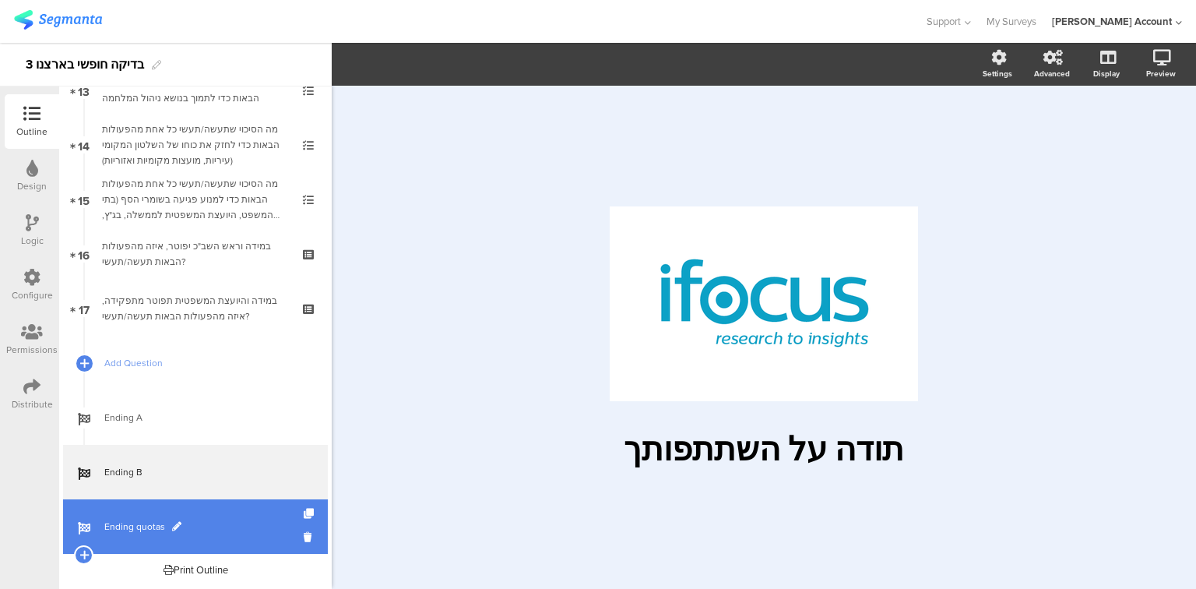
click at [146, 526] on span "Ending quotas" at bounding box center [203, 527] width 199 height 16
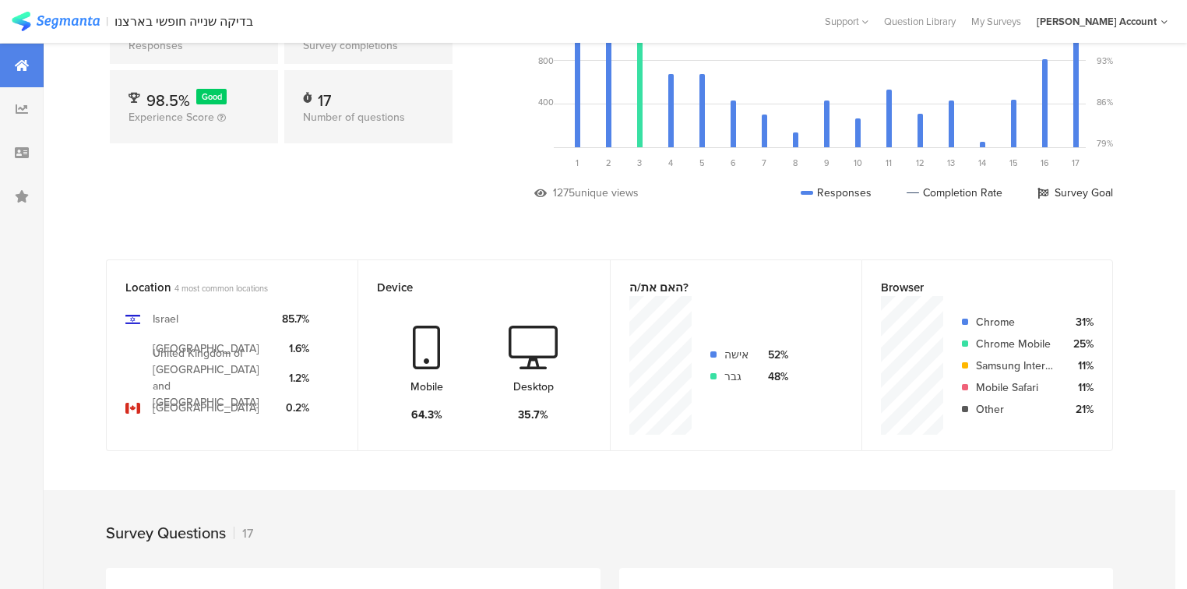
scroll to position [374, 0]
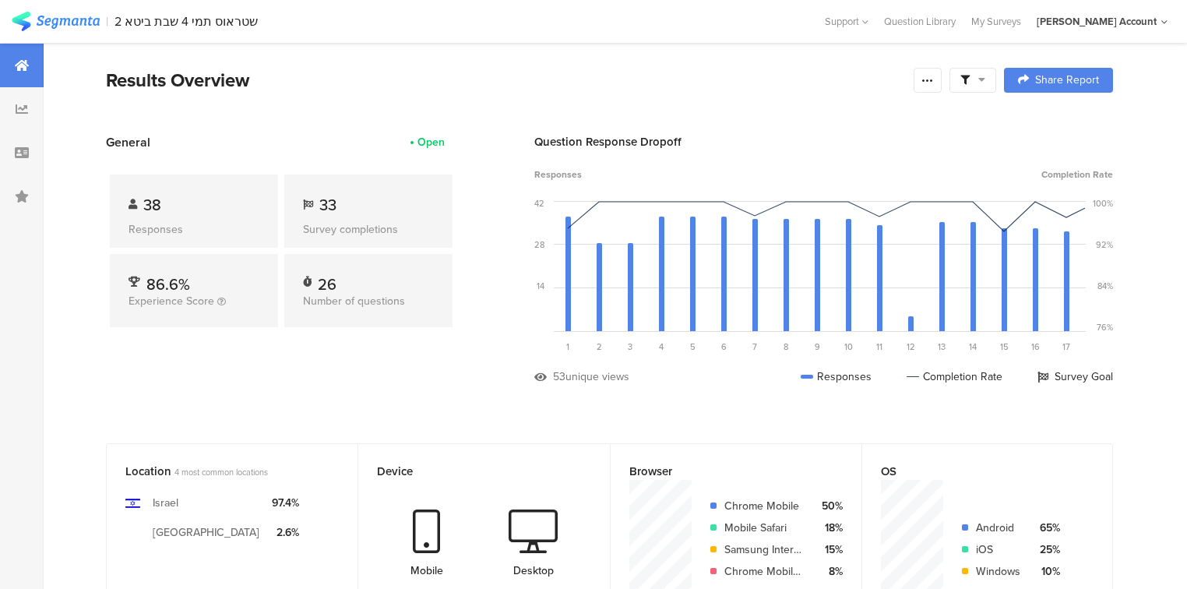
scroll to position [623, 0]
